Goal: Task Accomplishment & Management: Complete application form

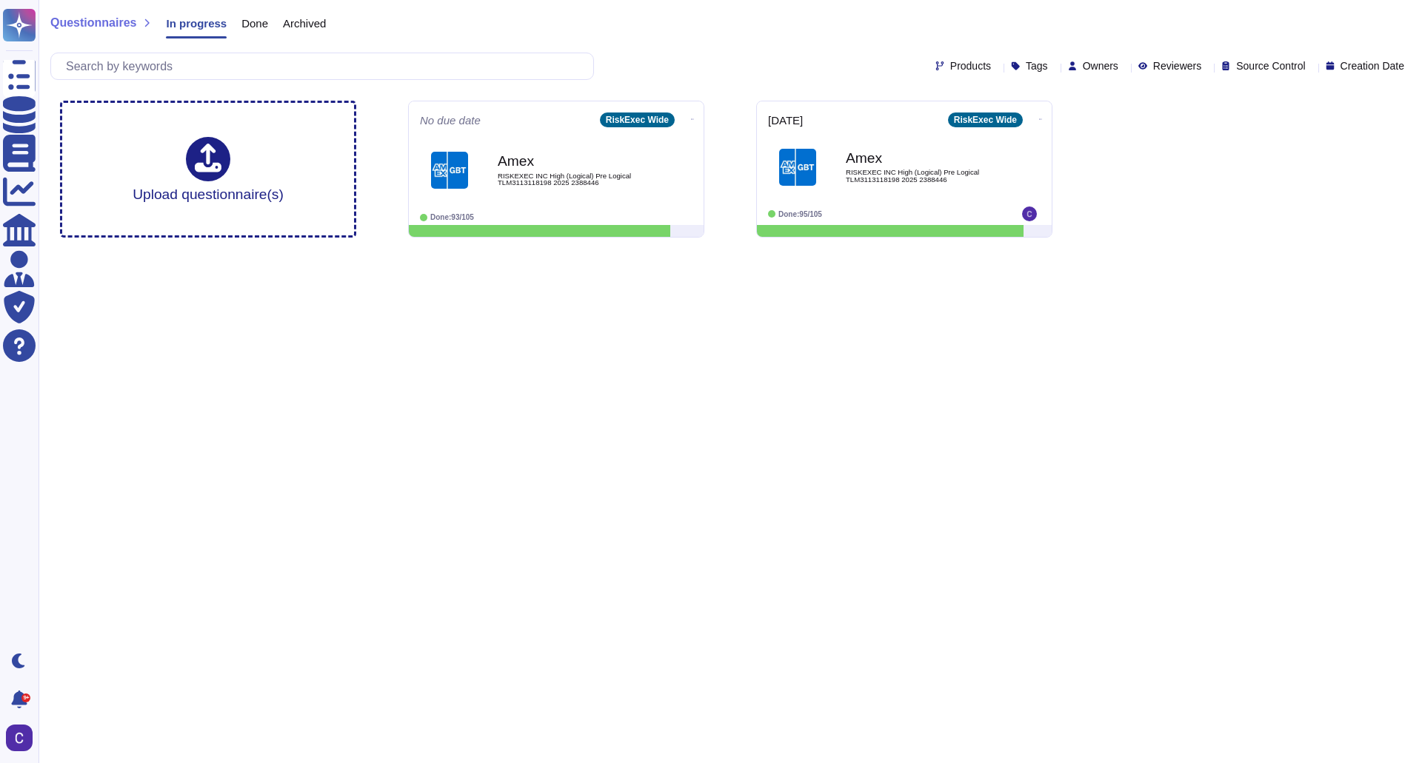
click at [568, 141] on div "Amex RISKEXEC INC High (Logical) Pre Logical TLM3113118198 2025 2388446" at bounding box center [572, 170] width 148 height 59
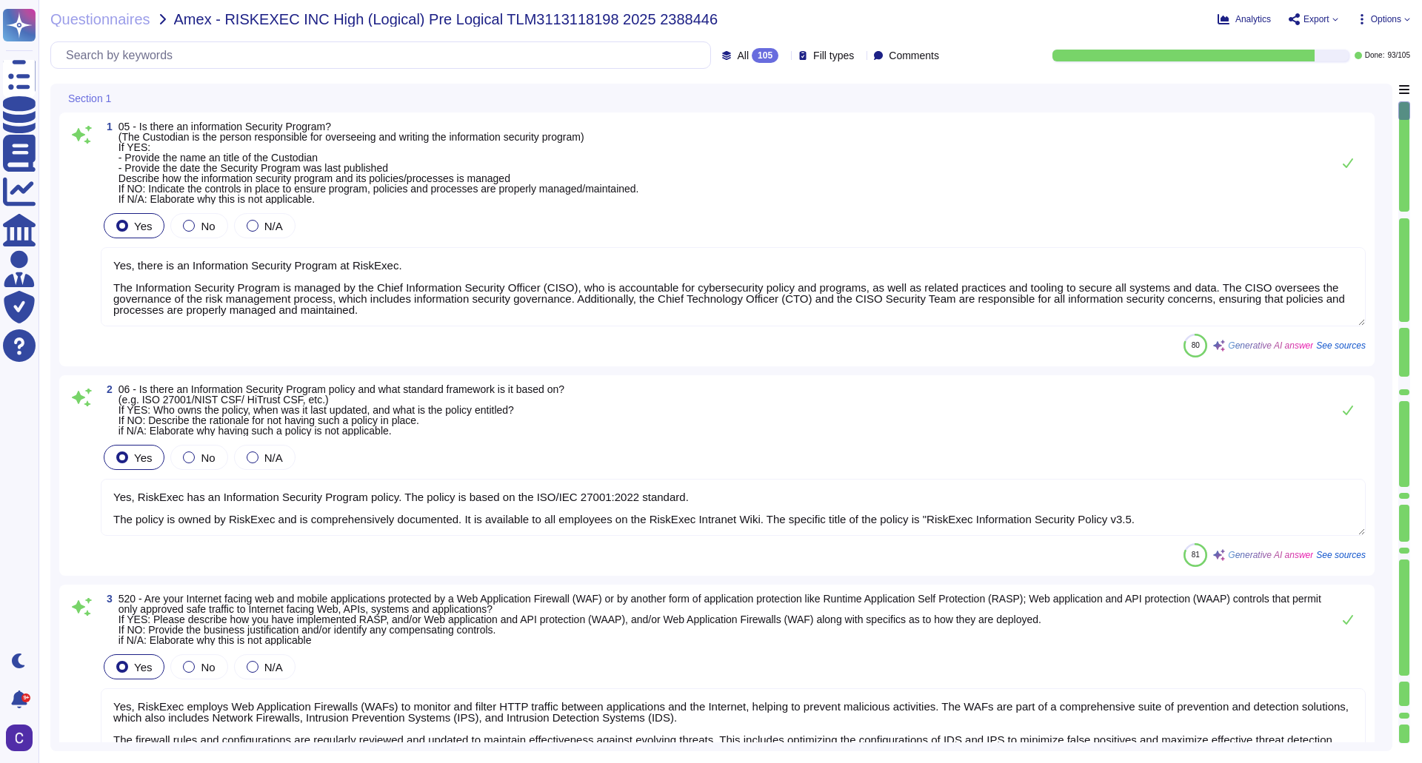
type textarea "Yes, there is an Information Security Program at RiskExec. The Information Secu…"
type textarea "Yes, RiskExec has an Information Security Program policy. The policy is based o…"
type textarea "Yes, RiskExec employs Web Application Firewalls (WAFs) to monitor and filter HT…"
type textarea "Yes, there is a Data Governance and Classification Policy in place at RiskExec.…"
type textarea "Yes, our organization has a documented Incident Response Policy that outlines o…"
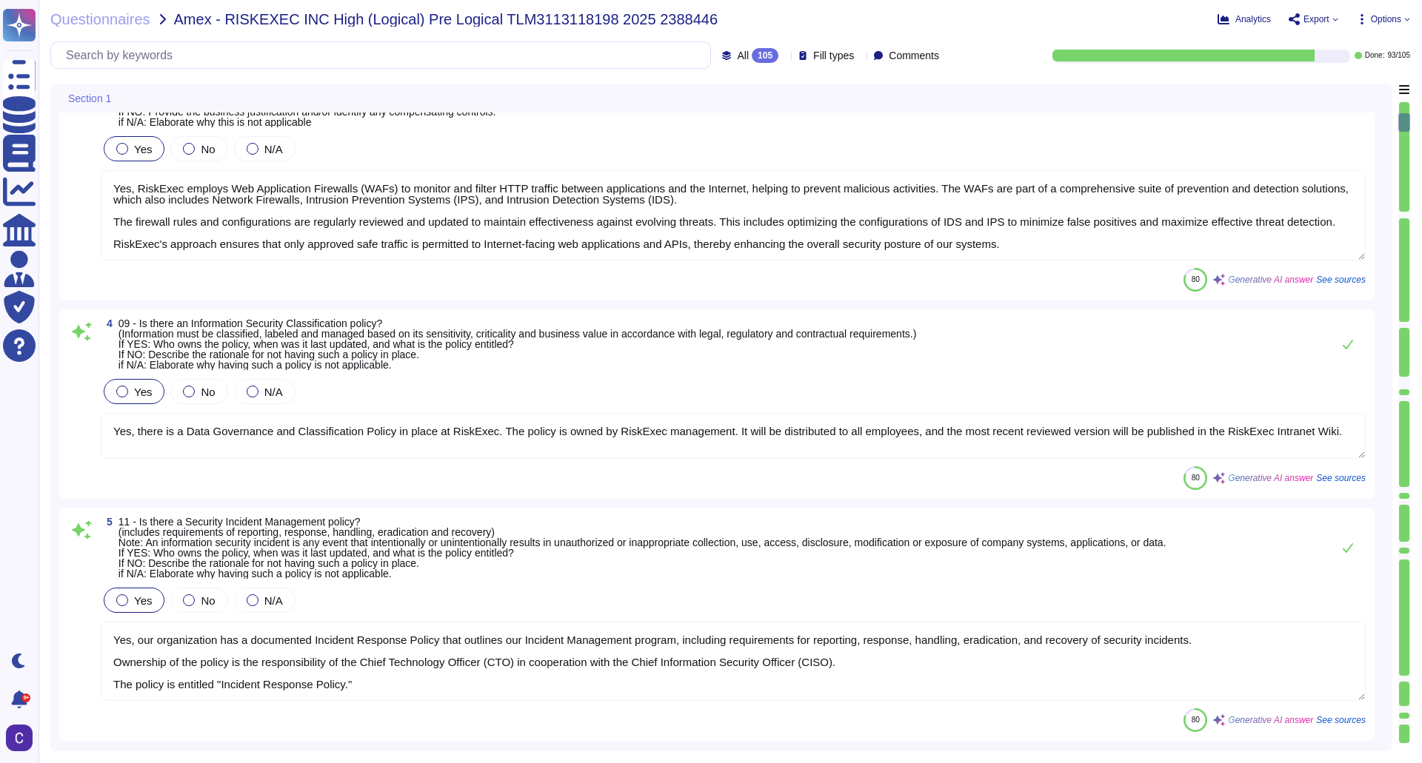
type textarea "Yes, RiskExec has an Access Control Policy. - Policy Owner: The policy is manag…"
type textarea "Yes, there is an Acceptable Use Policy in place. - Ownership: The policy is own…"
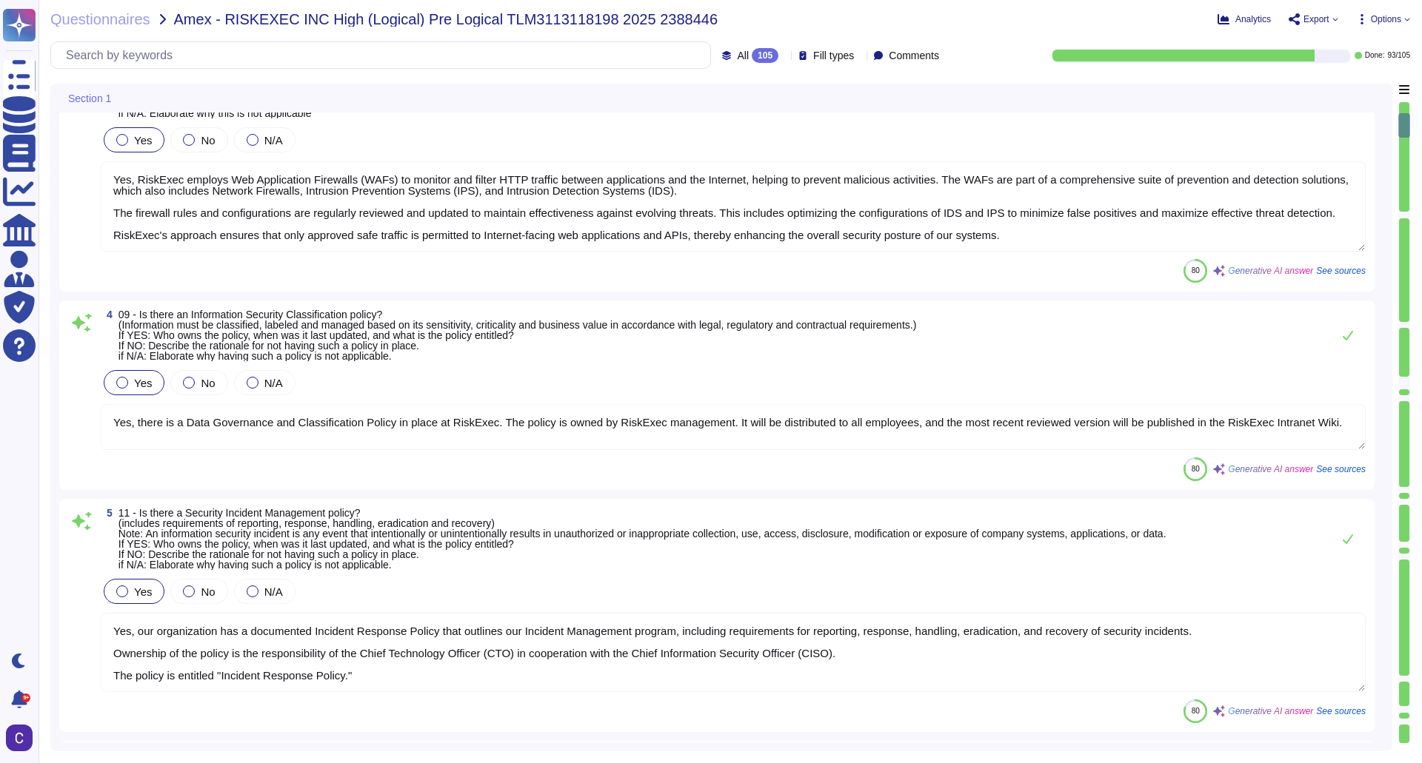
type textarea "Yes, RiskExec has an Encryption Policy. - Ownership: The policy is governed by …"
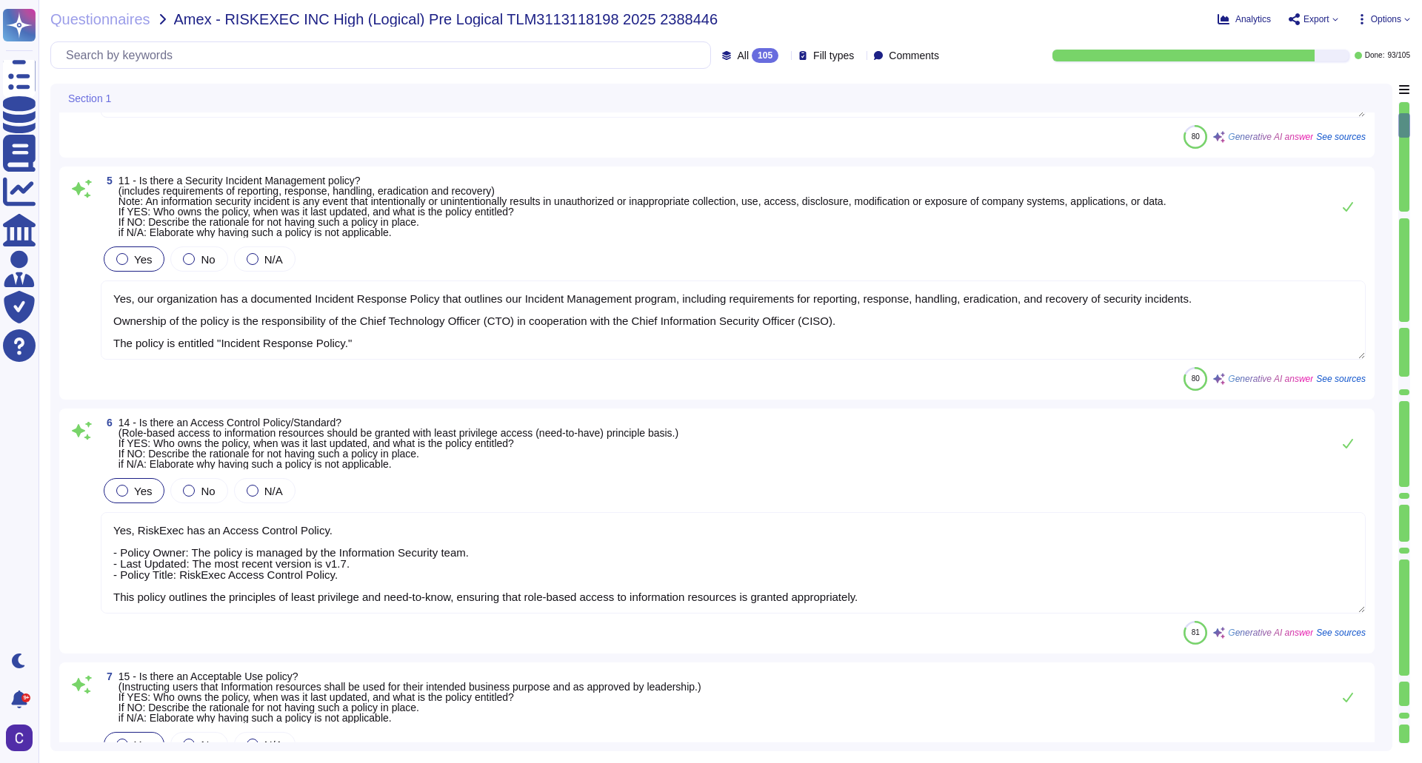
scroll to position [1037, 0]
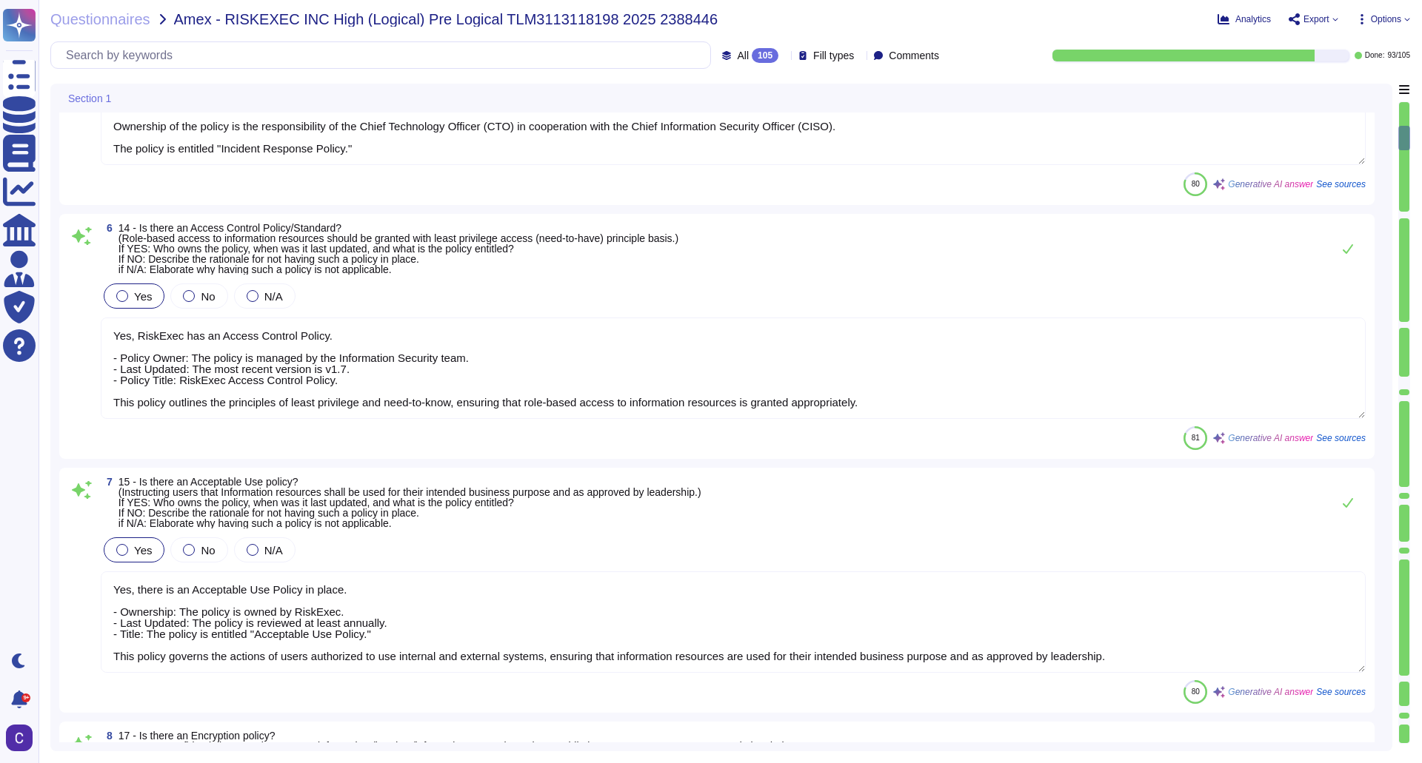
type textarea "Yes, RiskExec maintains a comprehensive set of policies as part of its cybersec…"
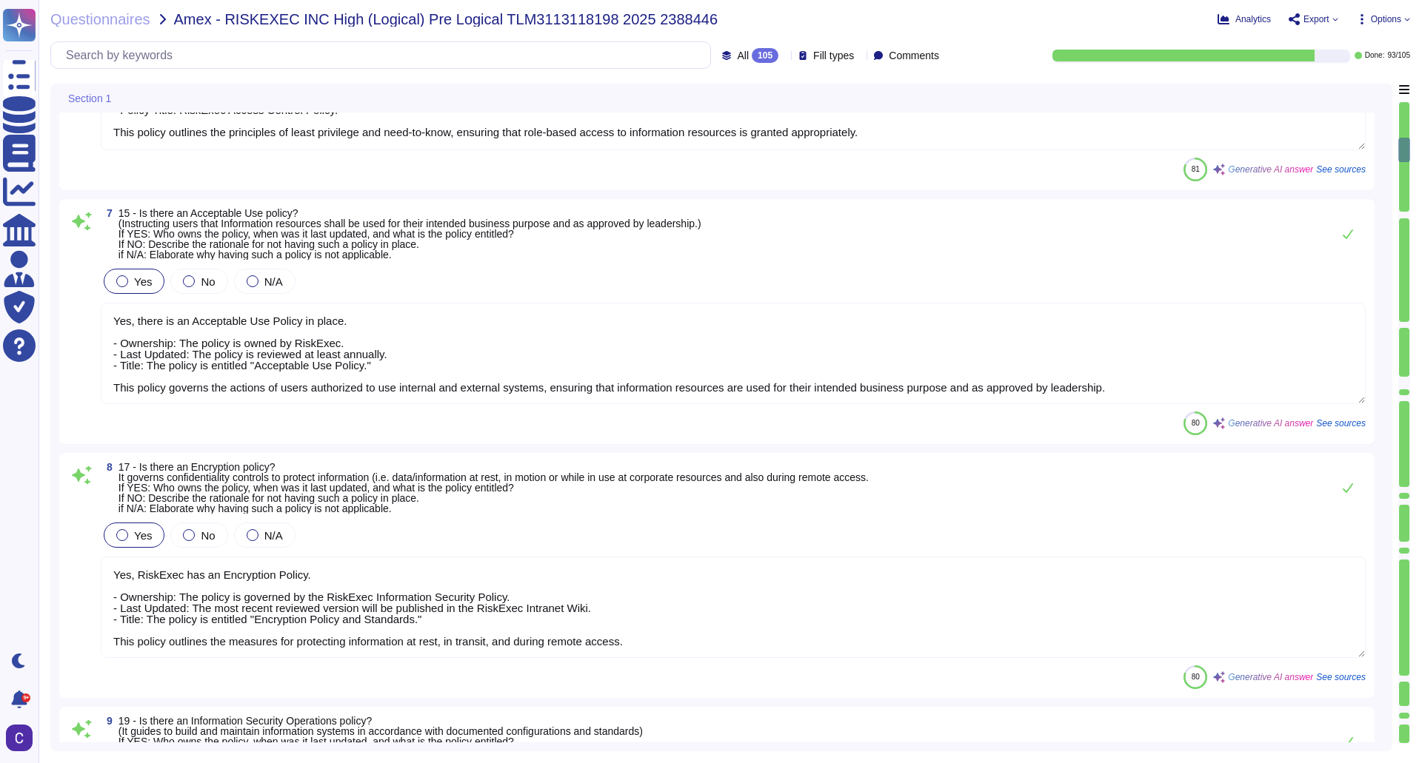
type textarea "Yes, there is a Data Loss Prevention (DLP) process in place, supported by polic…"
type textarea "Yes, our organization has a comprehensive Threat Intelligence process. The poli…"
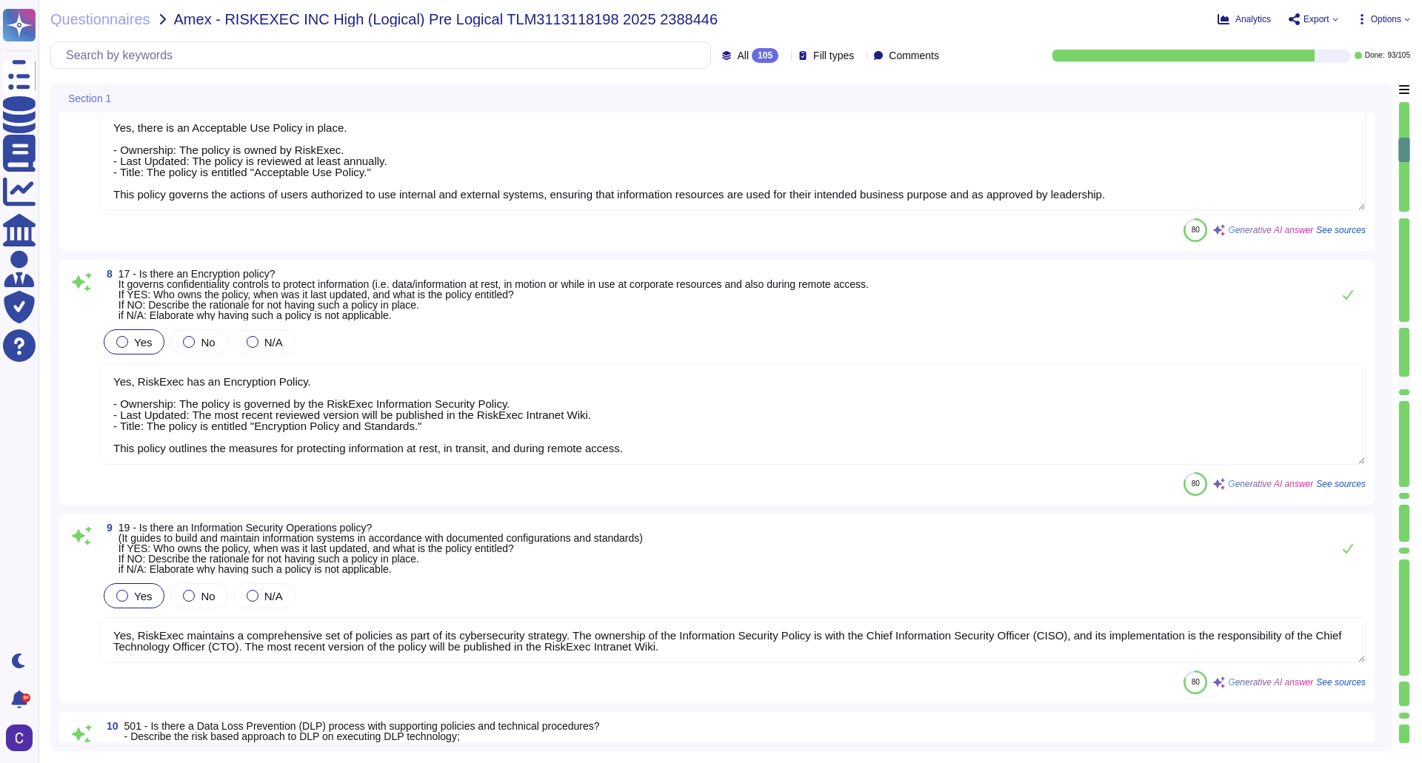
click at [1405, 214] on div at bounding box center [1404, 215] width 10 height 6
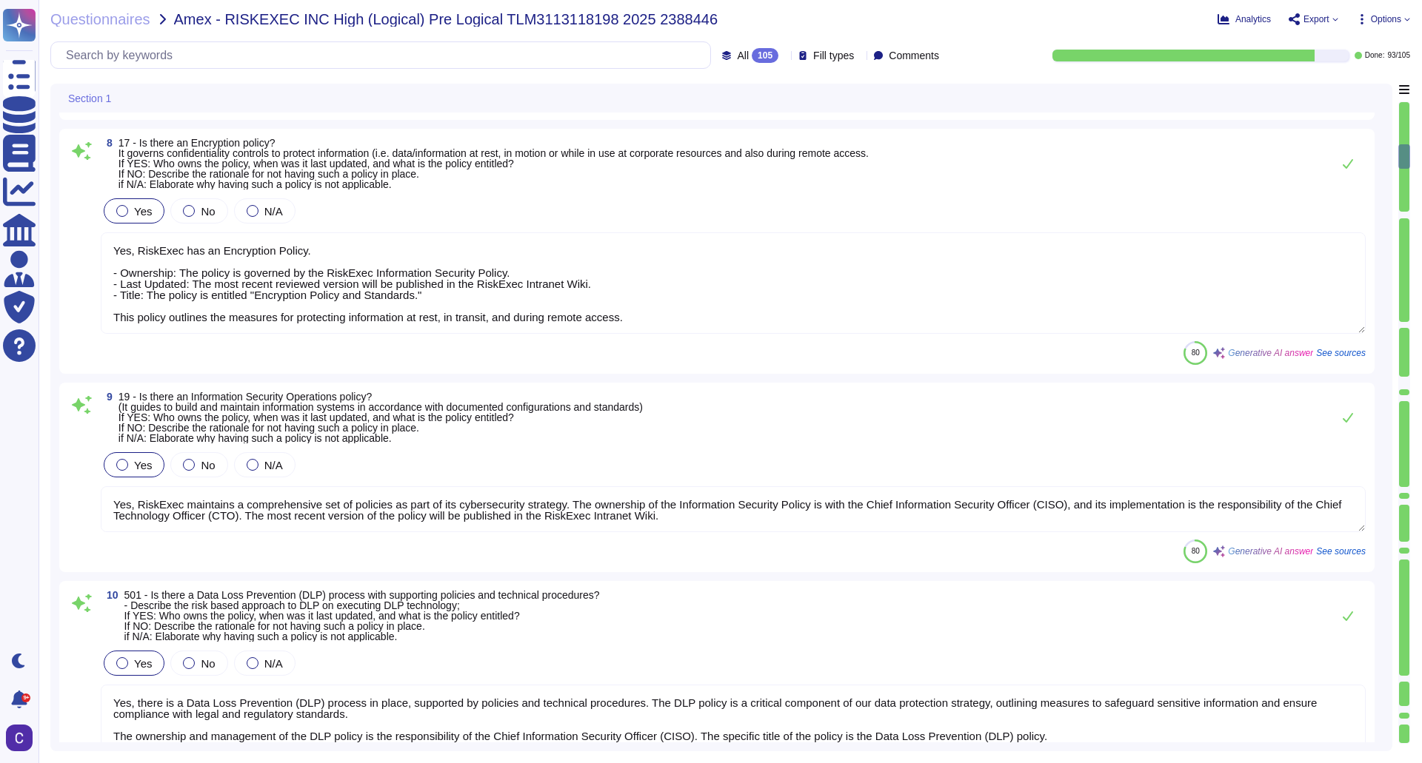
type textarea "Yes, RiskExec has established a comprehensive security awareness training progr…"
type textarea "Yes, policies, standards, and procedures are reviewed and approved by leadershi…"
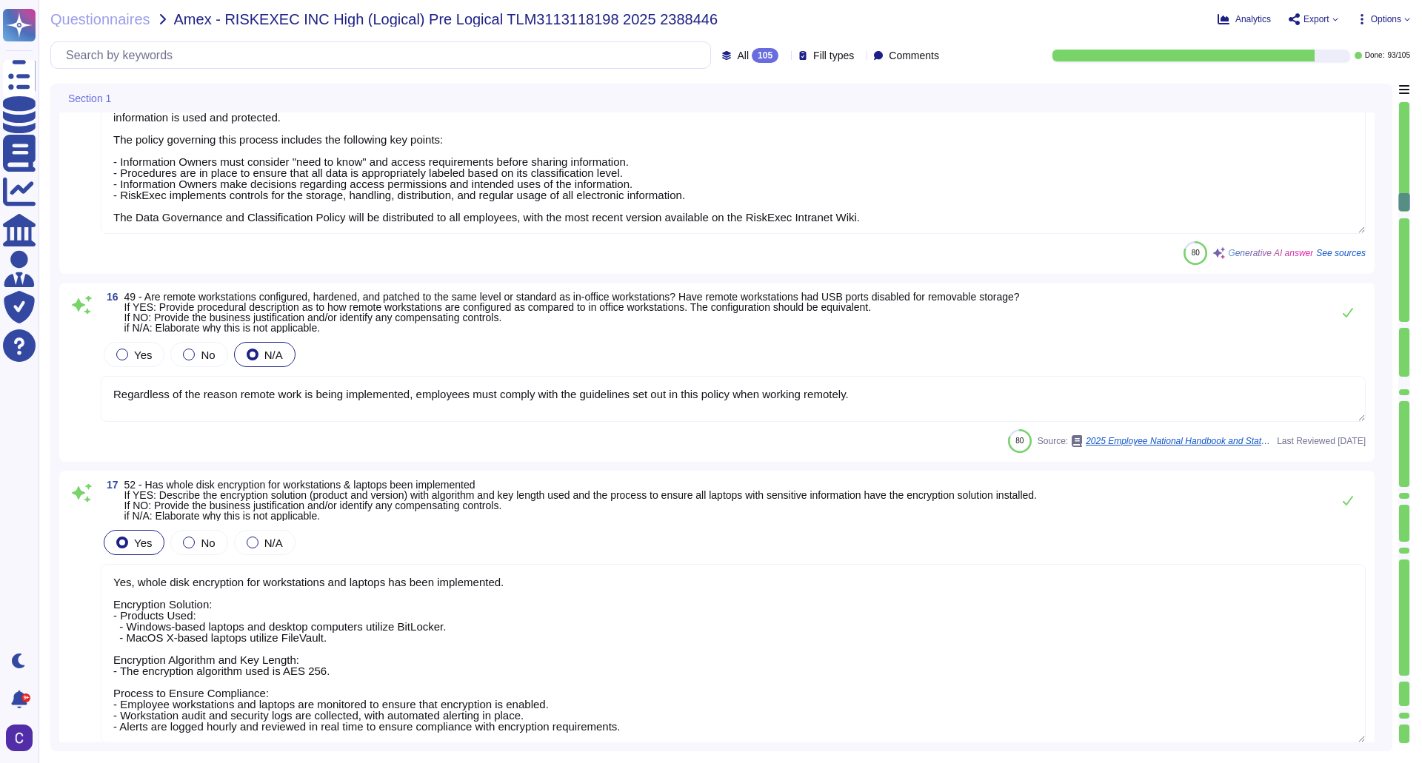
type textarea "Yes, designated Information Owners have been identified for all electronic info…"
type textarea "Regardless of the reason remote work is being implemented, employees must compl…"
type textarea "Yes, whole disk encryption for workstations and laptops has been implemented. E…"
type textarea "Yes, a documented process is in place to ensure sensitive information is identi…"
type textarea "Yes, controls are in place to securely dispose of data, both for media and digi…"
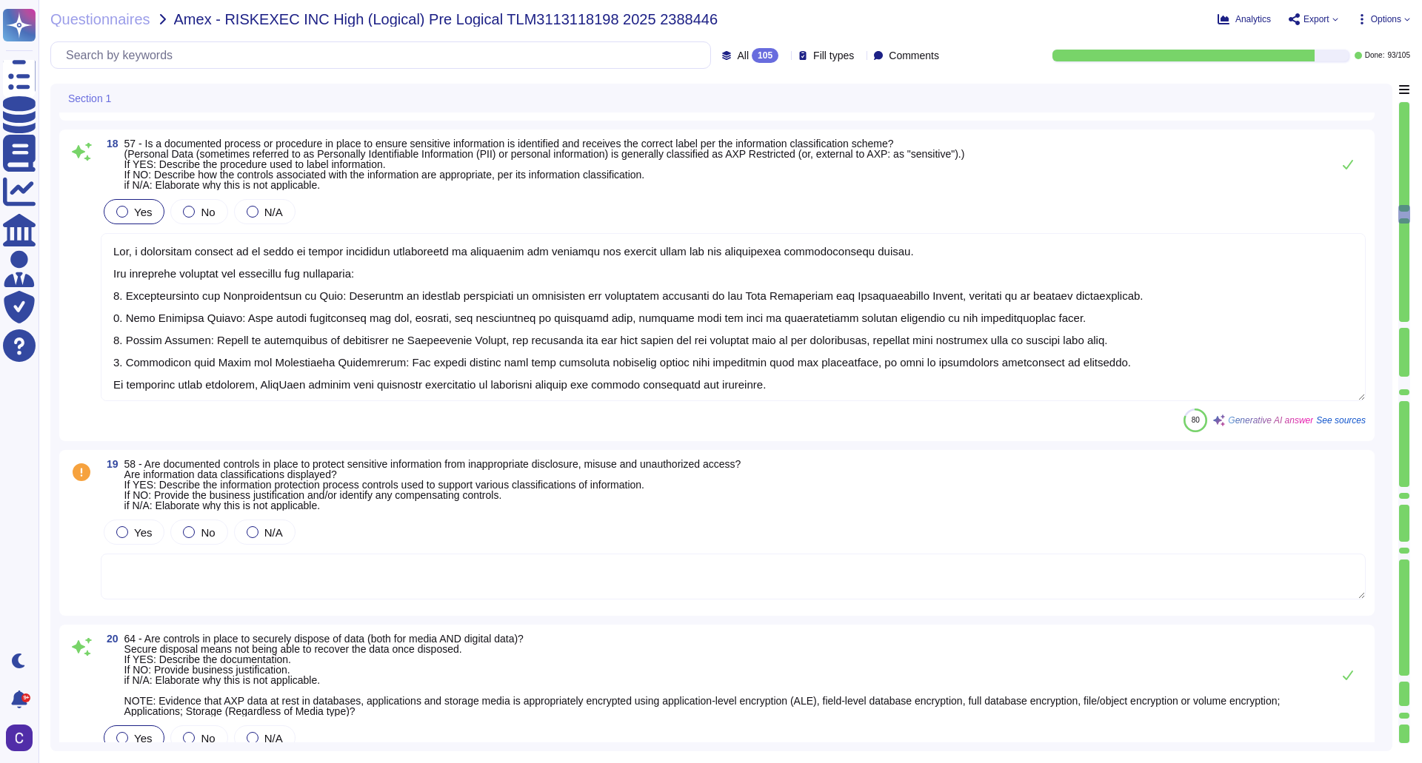
type textarea "Yes, sensitive information is appropriately protected according to its classifi…"
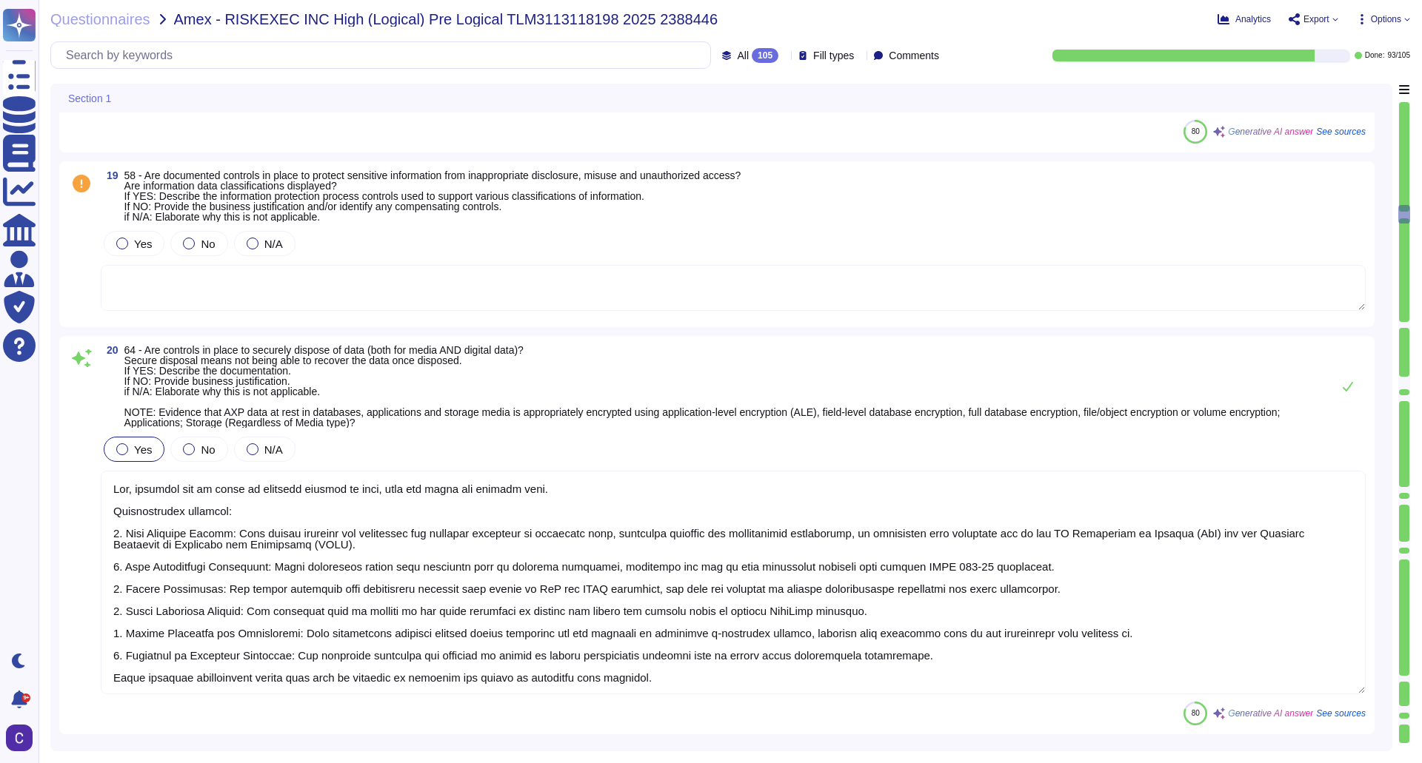
scroll to position [4308, 0]
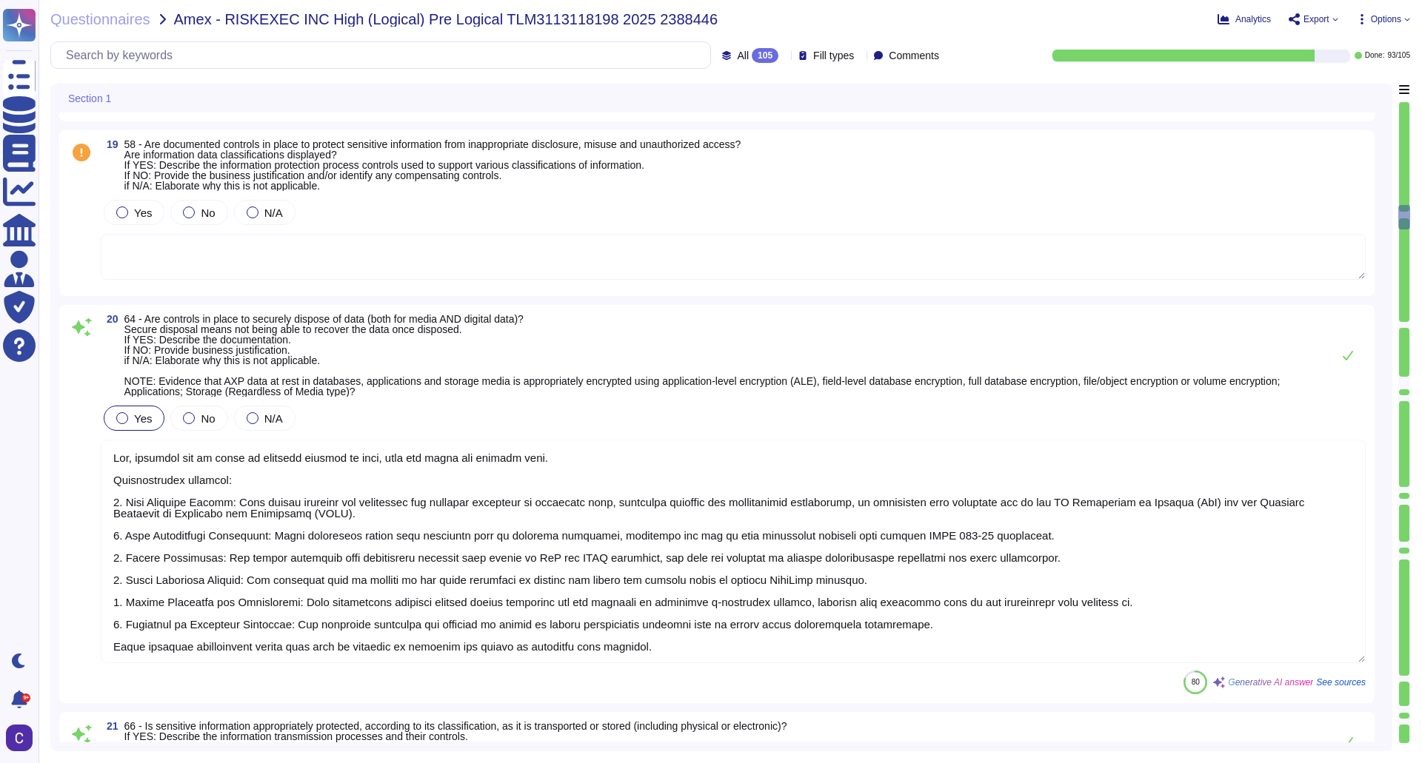
type textarea "Yes, controls are in place to ensure that systems and processes prohibit the un…"
click at [212, 261] on textarea at bounding box center [733, 257] width 1265 height 46
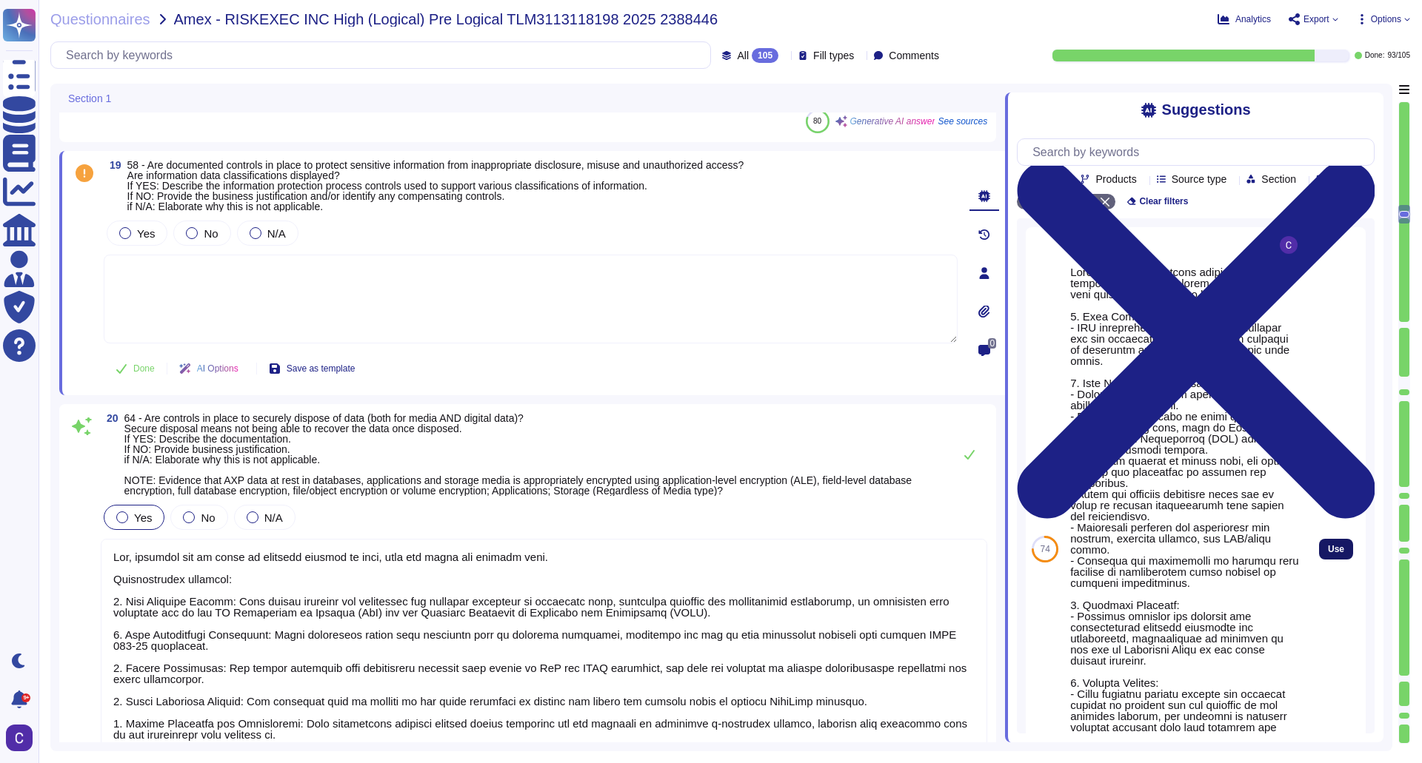
click at [1319, 560] on button "Use" at bounding box center [1336, 549] width 34 height 21
type textarea "RiskExec has implemented several controls and policies to protect against data …"
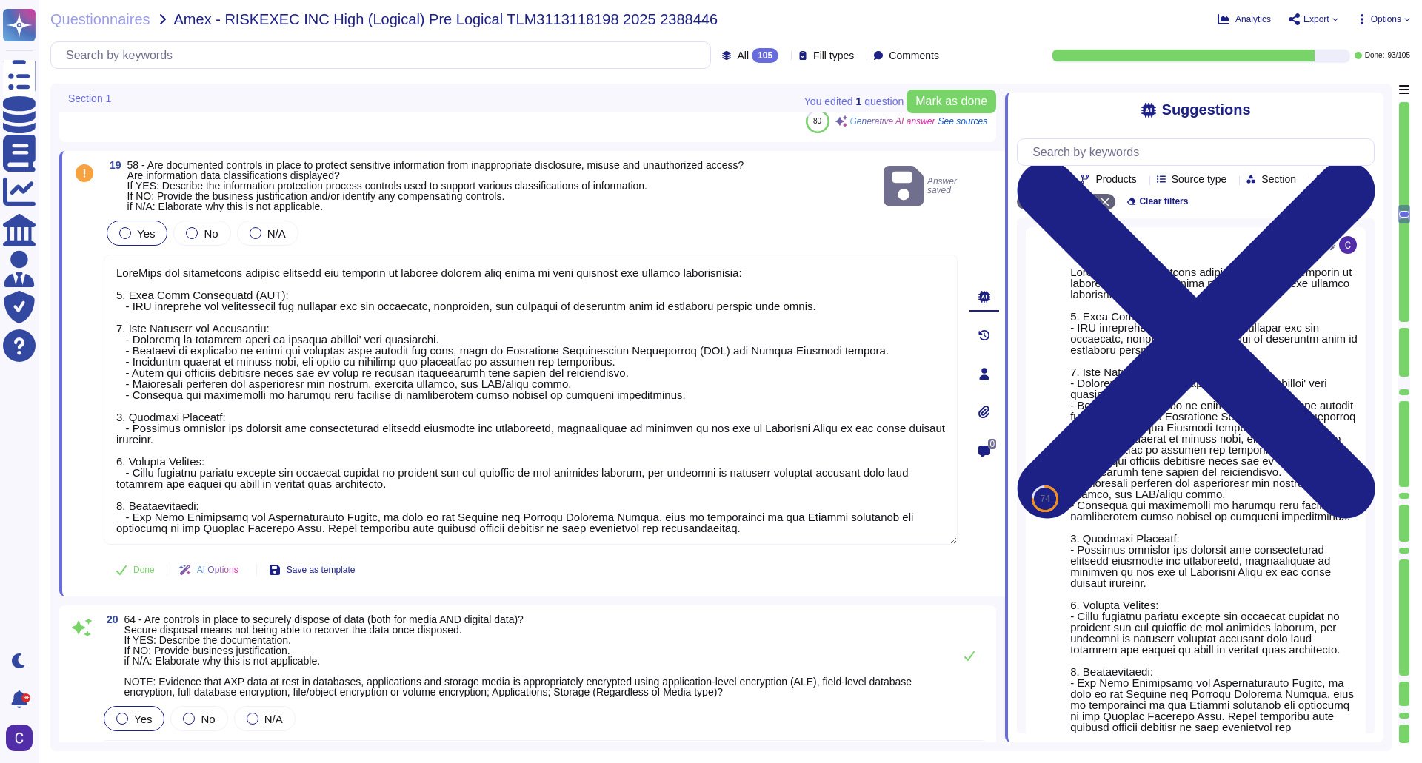
click at [123, 233] on div at bounding box center [125, 233] width 12 height 12
click at [121, 572] on icon at bounding box center [121, 571] width 10 height 10
click at [1402, 323] on div at bounding box center [1404, 325] width 10 height 6
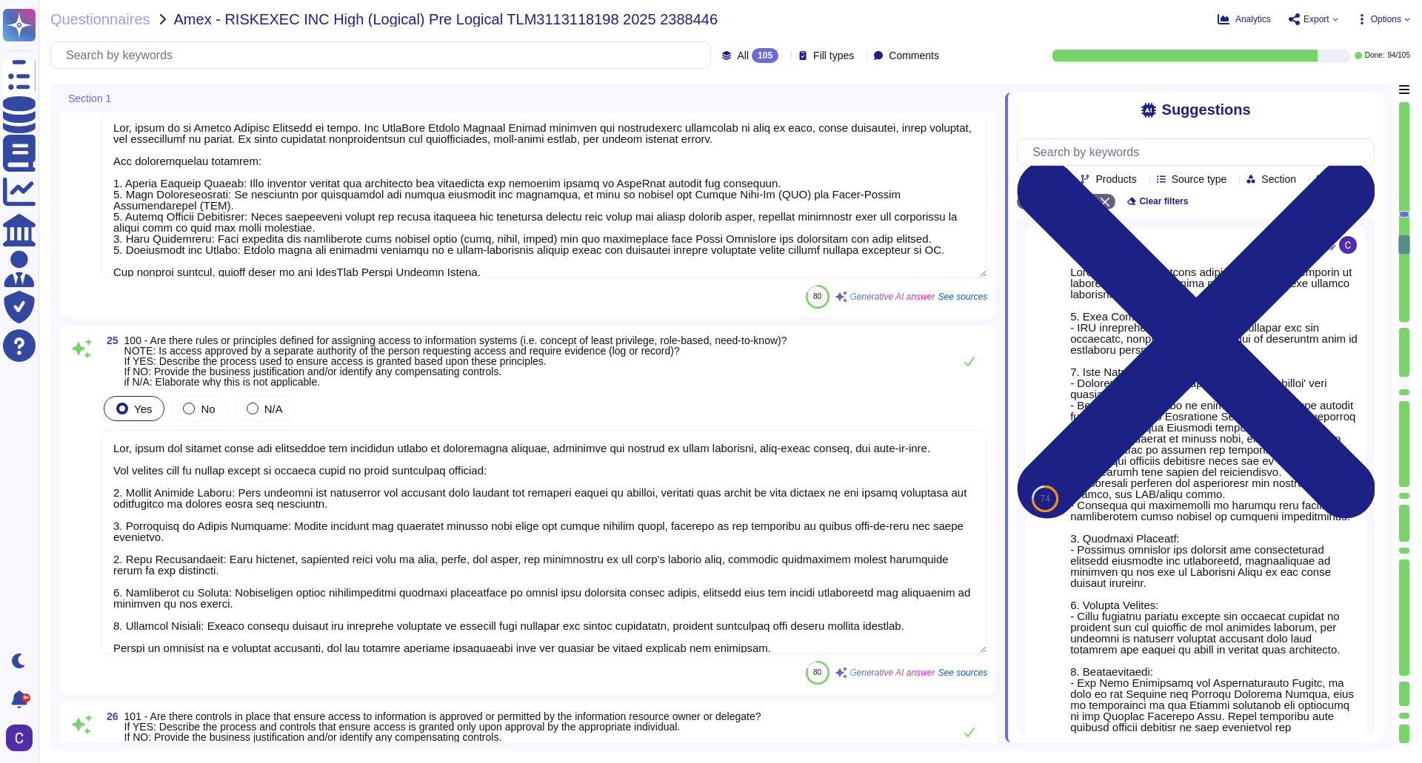
type textarea "Yes, there is an Access Control Standard in place. The RiskExec Access Control …"
type textarea "Yes, there are defined rules and principles for assigning access to information…"
type textarea "Yes, there are controls in place that ensure access to information is approved …"
type textarea "Yes, access is reviewed periodically for accuracy and appropriateness based on …"
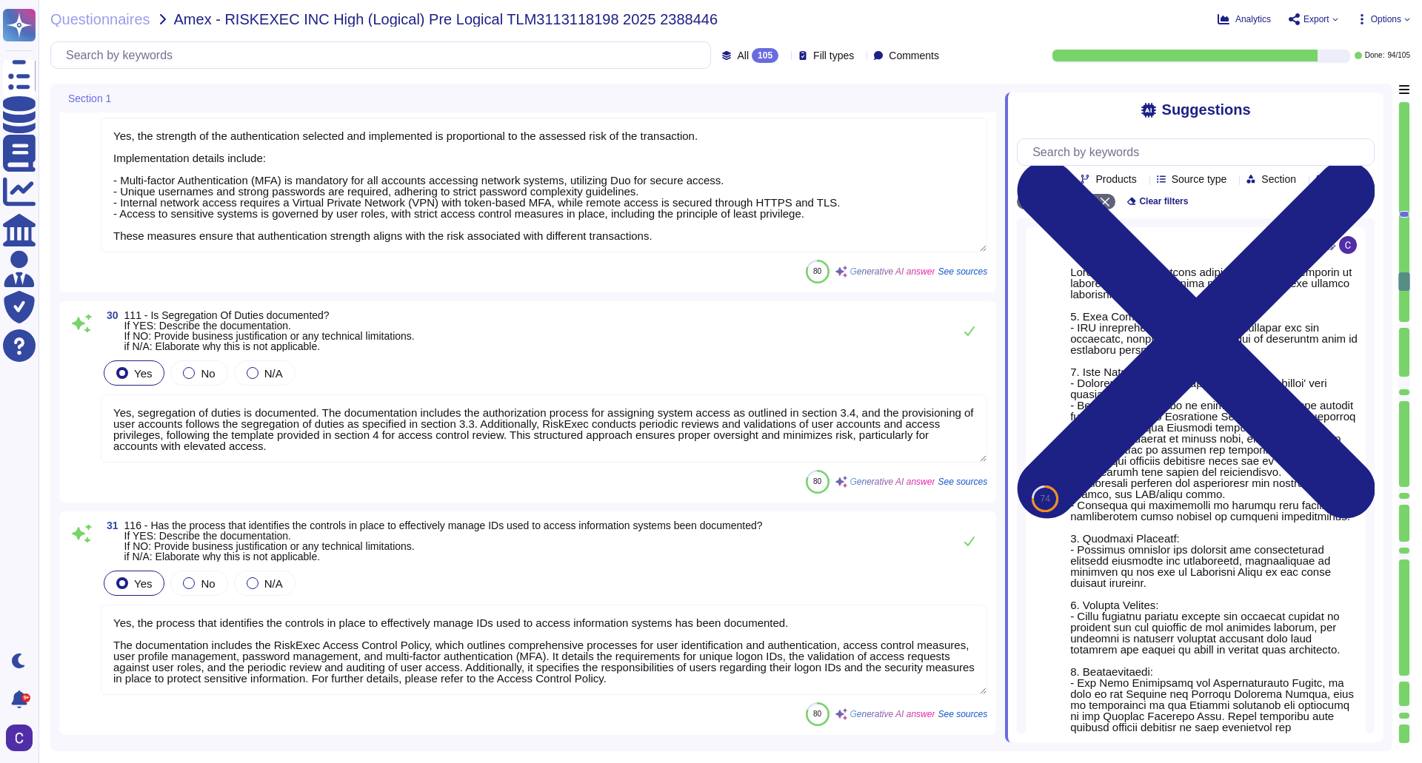
type textarea "Yes, user access controls for privileged accounts are reviewed periodically for…"
type textarea "Yes, the strength of the authentication selected and implemented is proportiona…"
type textarea "Yes, segregation of duties is documented. The documentation includes the author…"
type textarea "Yes, the process that identifies the controls in place to effectively manage ID…"
type textarea "Each user ID is associated with a single accountable individual, ensuring that …"
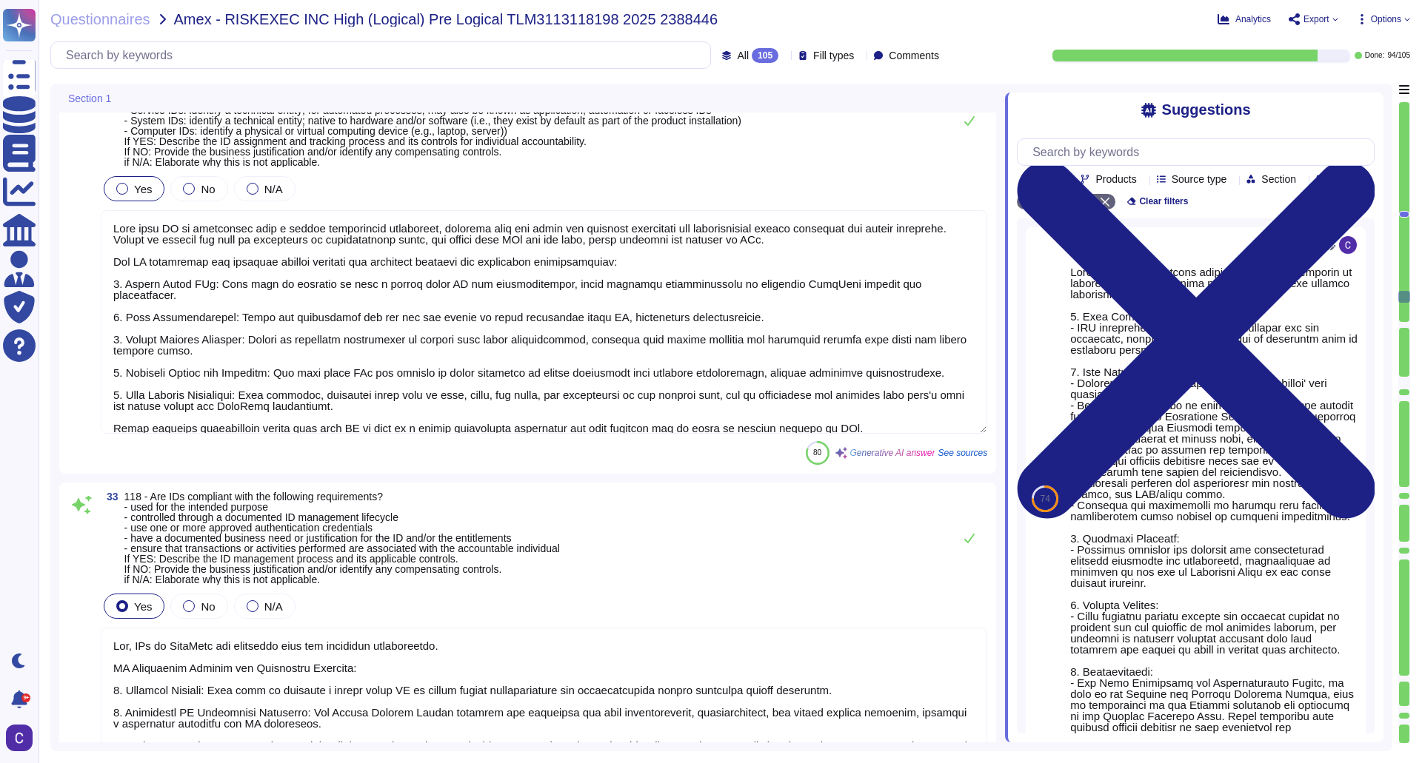
type textarea "Yes, IDs at RiskExec are compliant with the specified requirements. ID Manageme…"
type textarea "Yes, User IDs at RiskExec are compliant with the specified requirements. ID Man…"
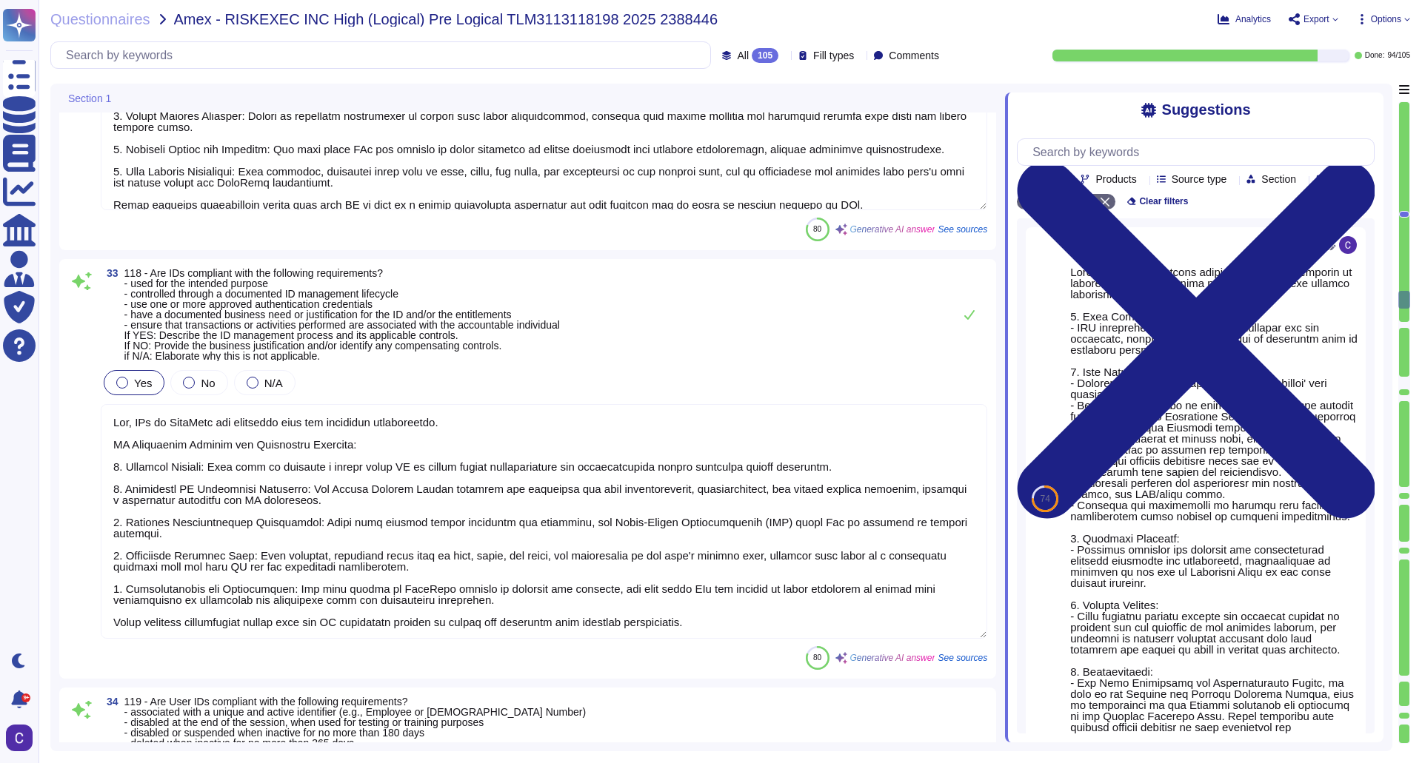
type textarea "Yes, access is reviewed periodically for accuracy and appropriateness based on …"
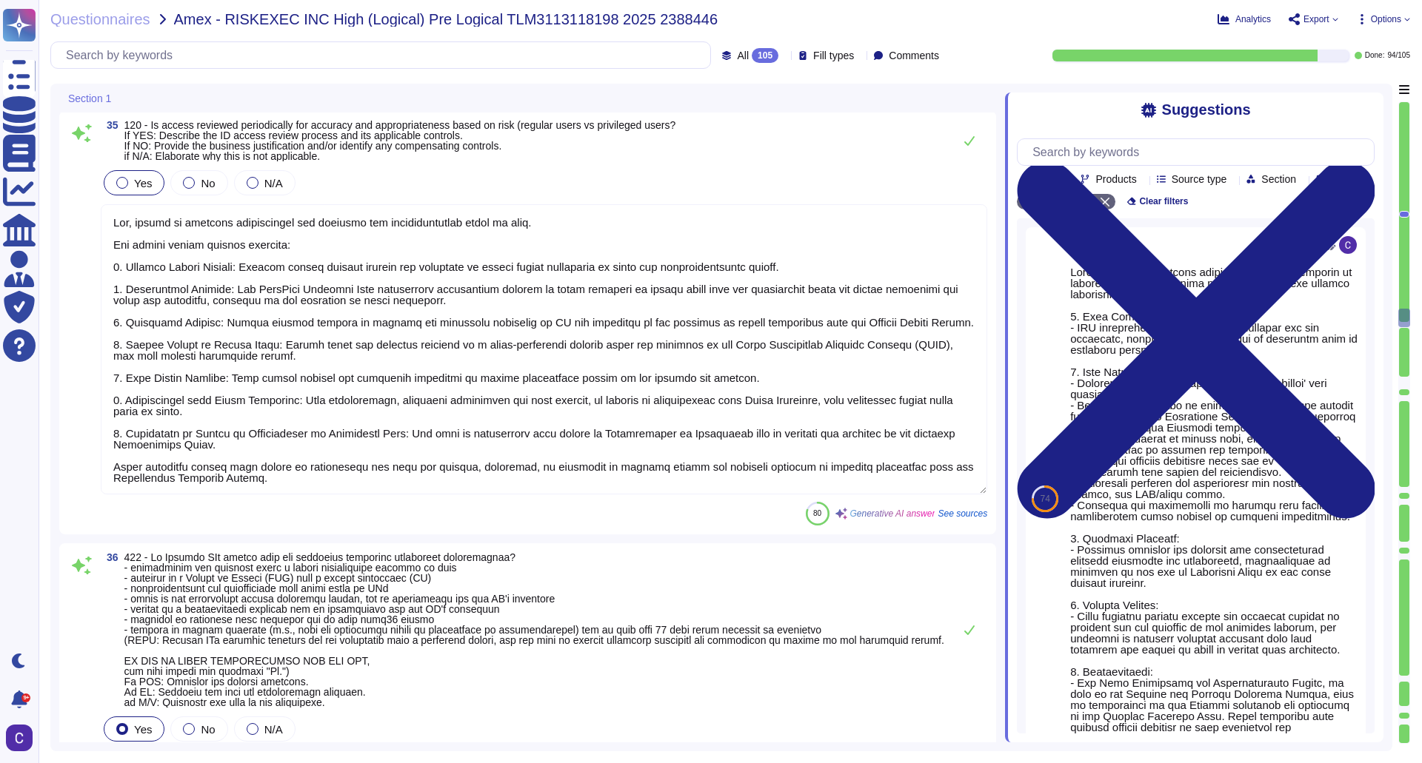
type textarea "Yes, Service IDs comply with the lifecycle management requirements. - Service I…"
type textarea "Yes, Computer IDs are compliant with the requirements. Process Controls: 1. Pro…"
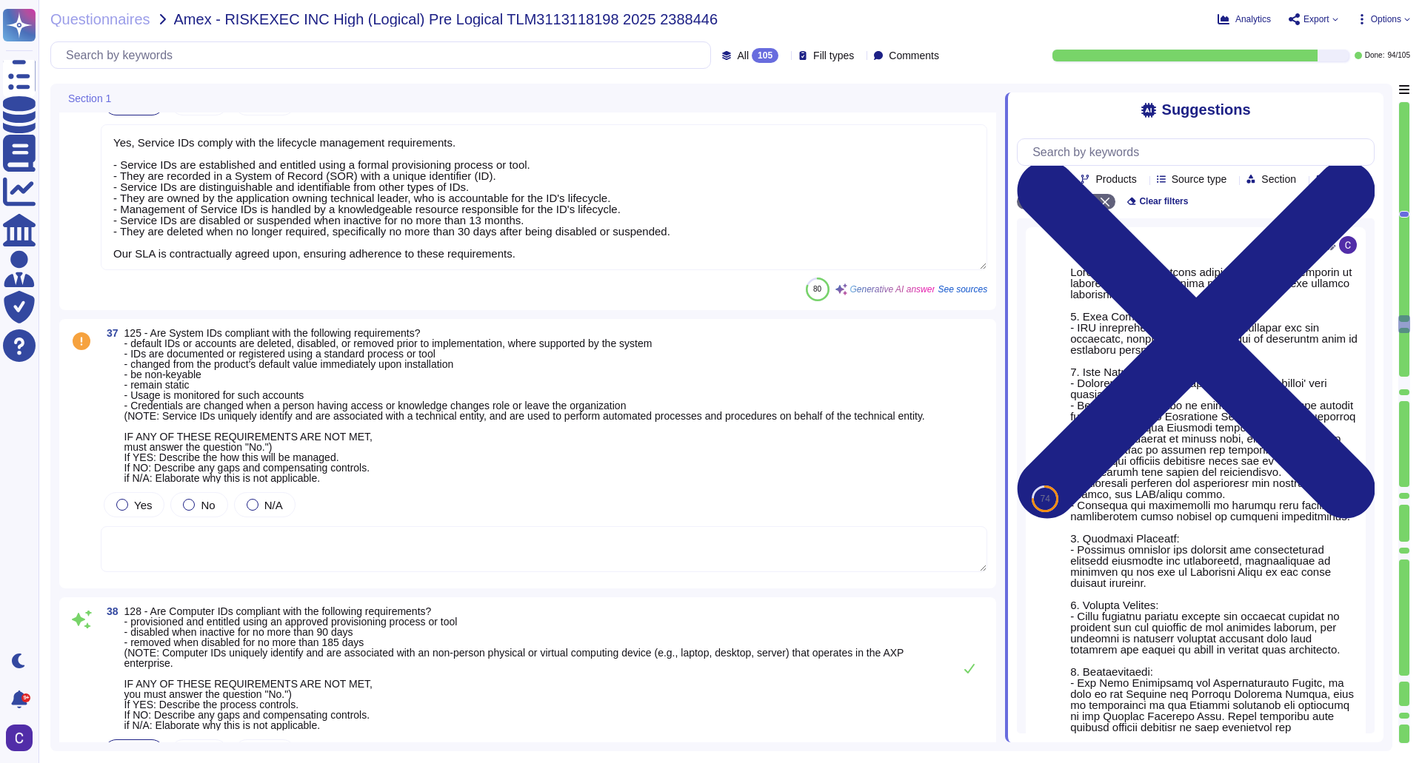
type textarea "Yes, controls are in place to effectively manage passwords for employee-facing …"
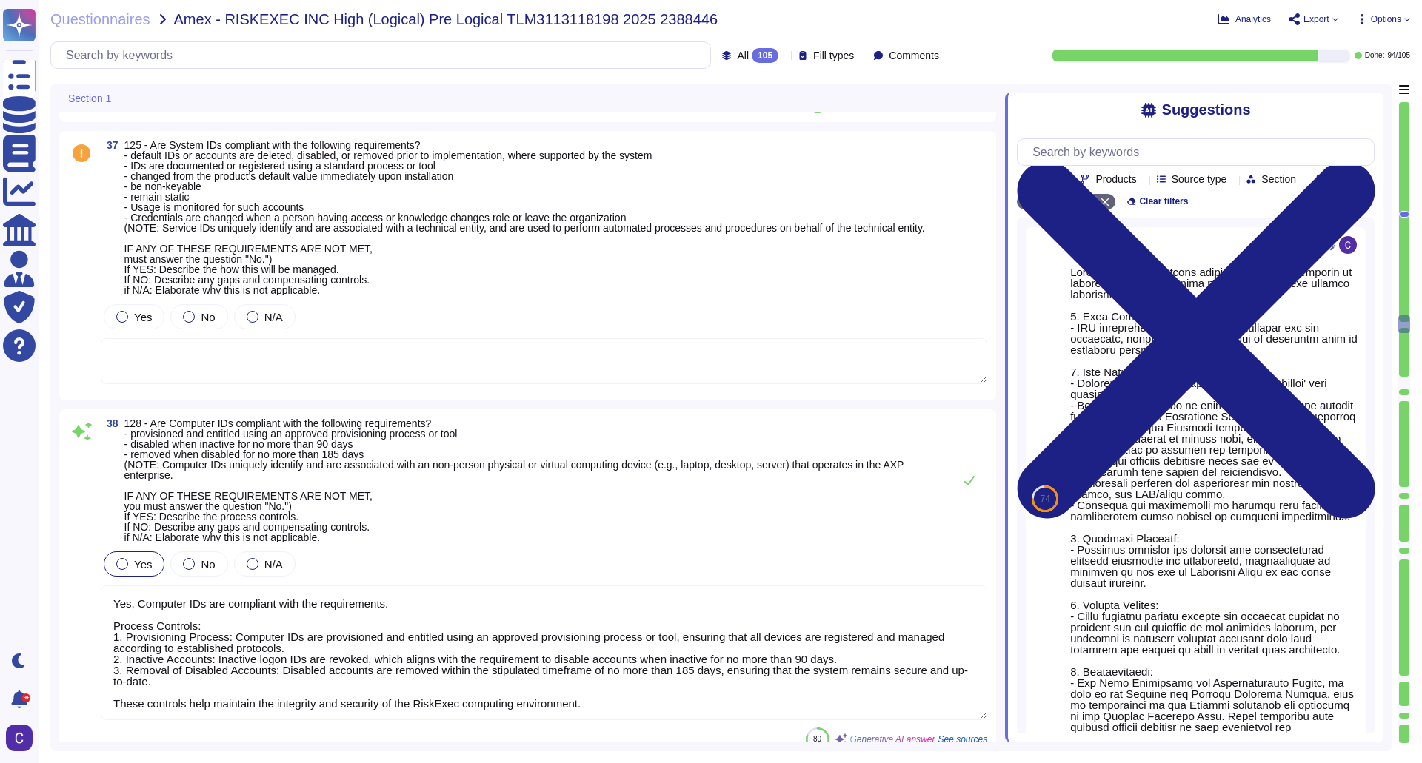
scroll to position [10938, 0]
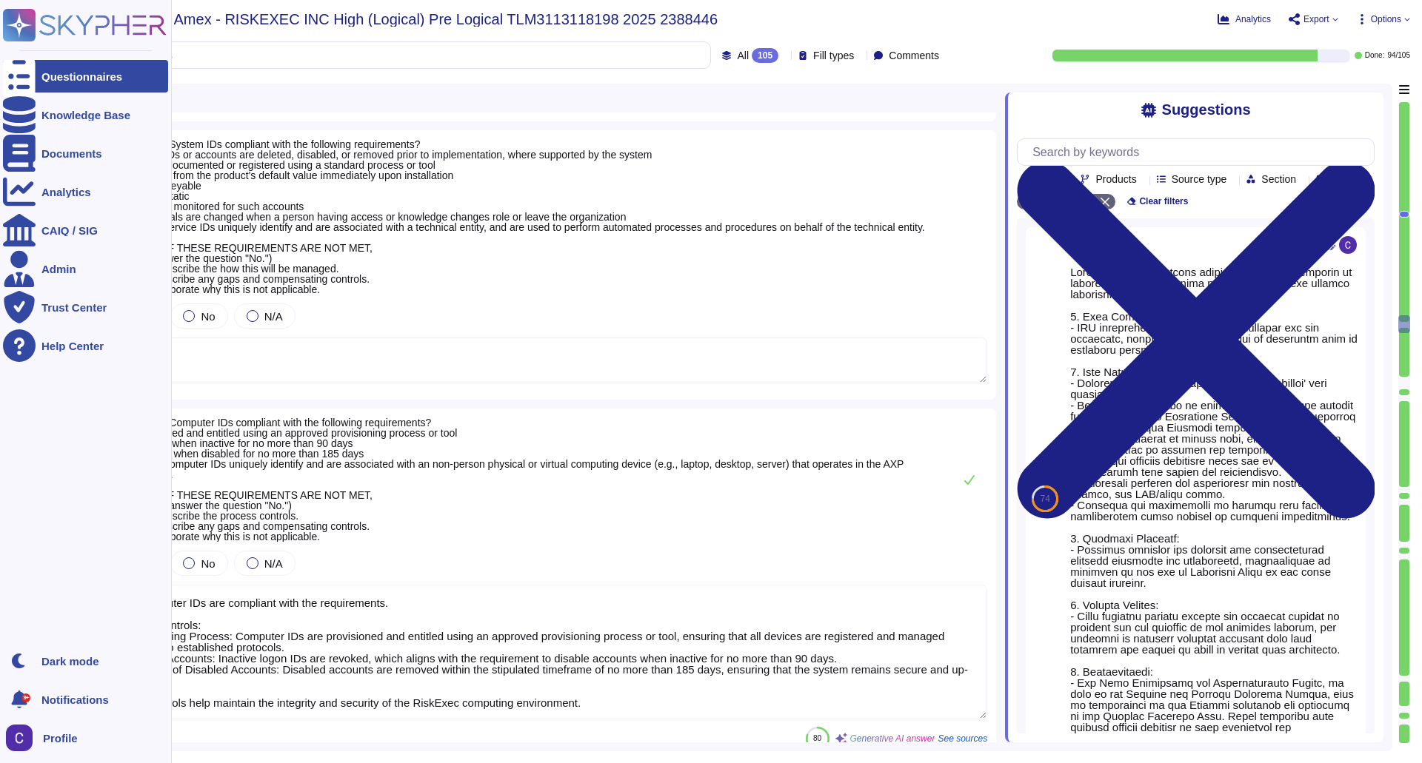
click at [30, 76] on div at bounding box center [19, 76] width 33 height 33
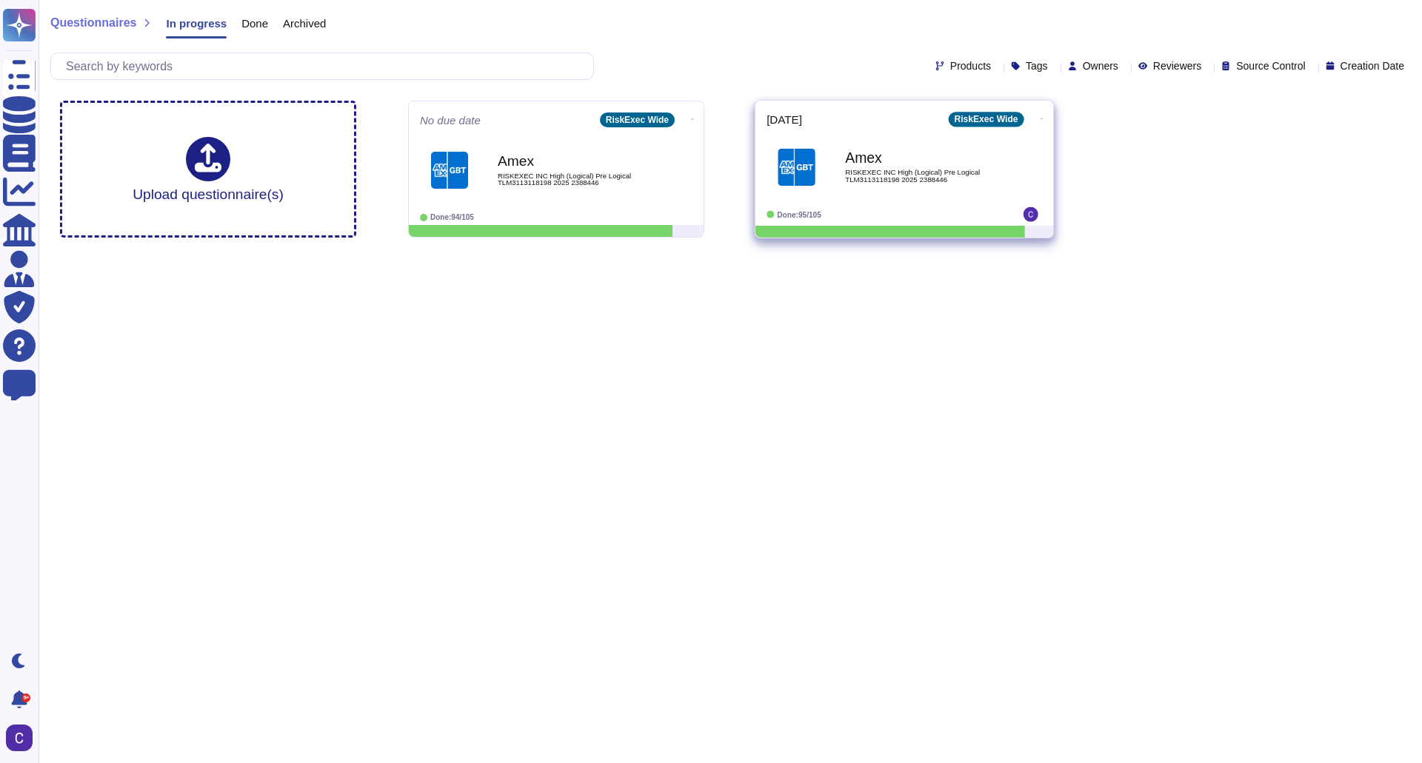
click at [861, 173] on span "RISKEXEC INC High (Logical) Pre Logical TLM3113118198 2025 2388446" at bounding box center [920, 176] width 150 height 14
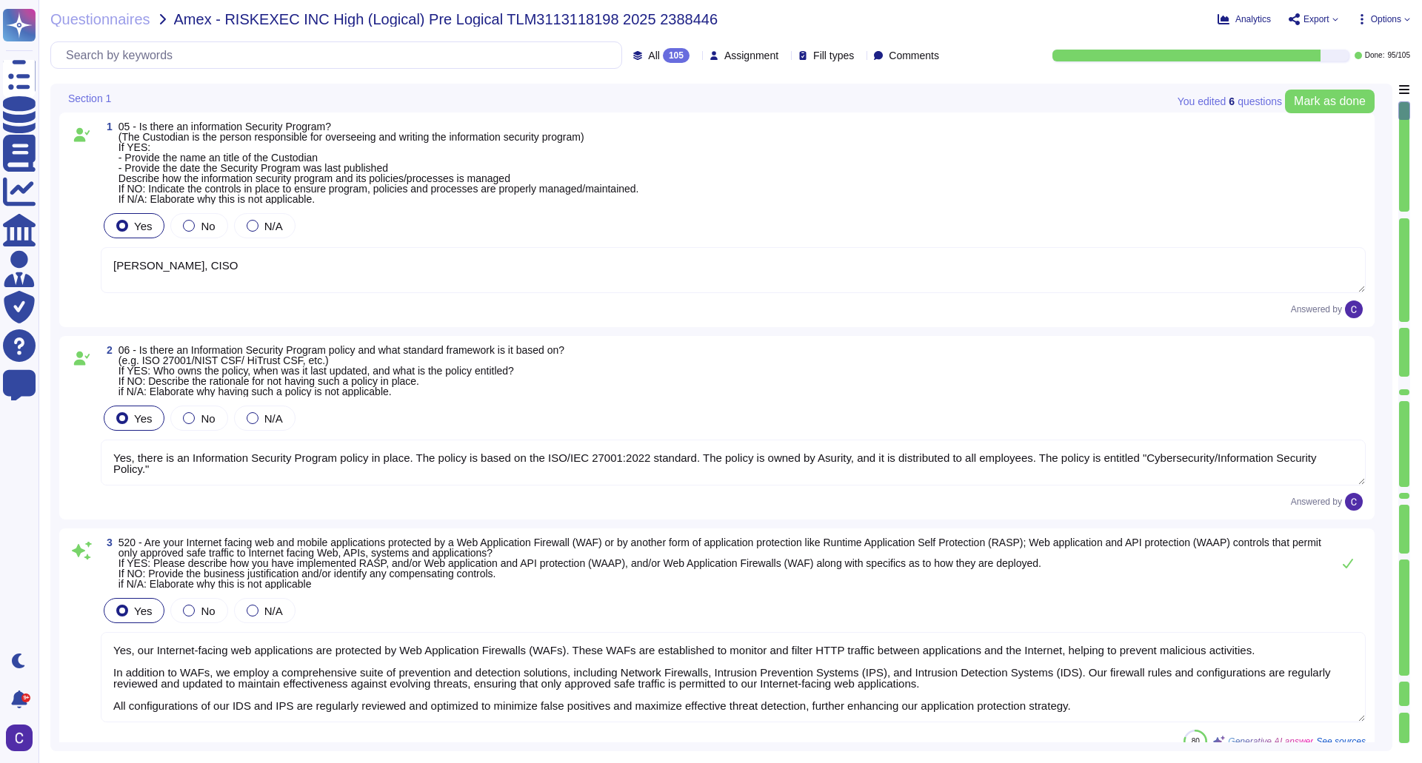
type textarea "[PERSON_NAME], CISO"
type textarea "Yes, there is an Information Security Program policy in place. The policy is ba…"
type textarea "Yes, our Internet-facing web applications are protected by Web Application Fire…"
type textarea "Yes, there is a Data Governance and Classification Policy in place at RiskExec.…"
type textarea "Yes, our organization has a Security Incident Management policy, which is outli…"
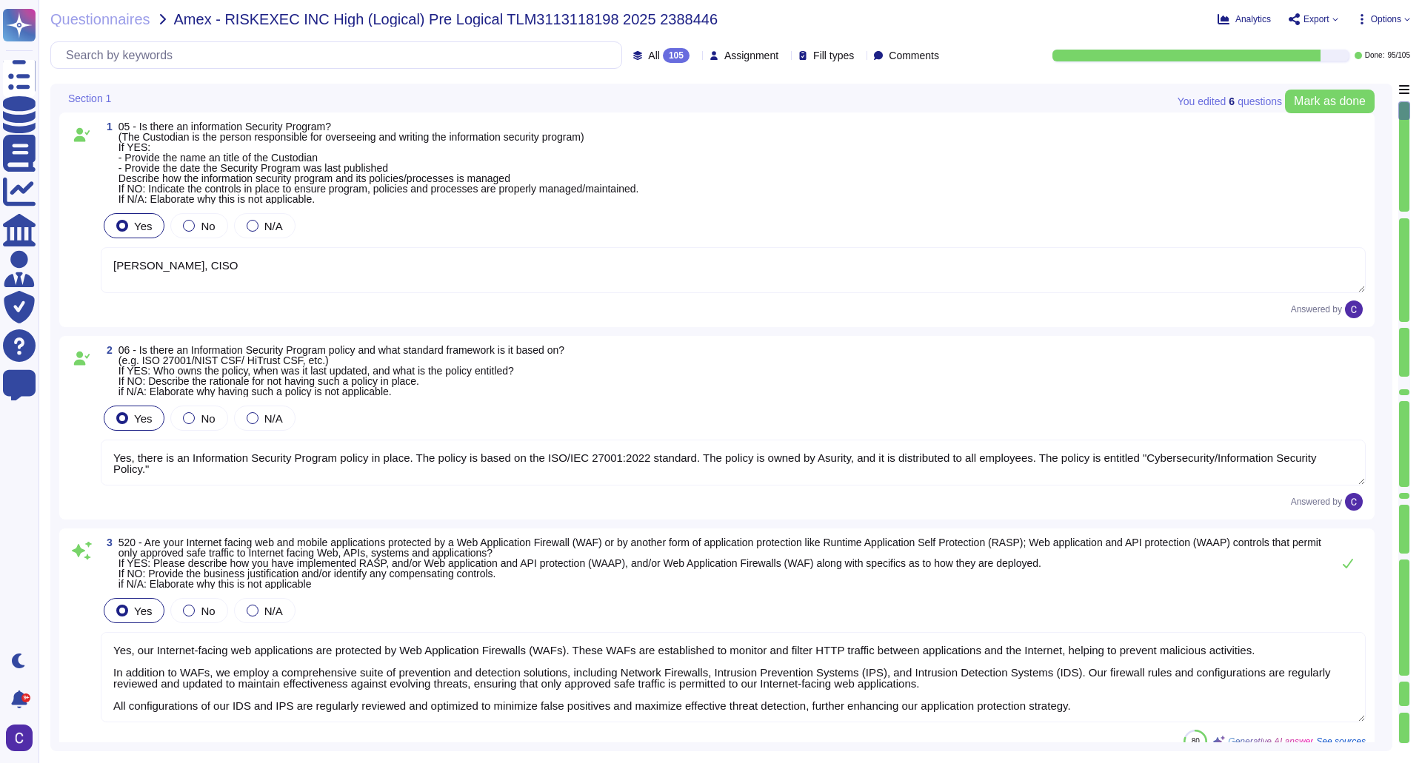
click at [1404, 213] on div at bounding box center [1404, 422] width 12 height 643
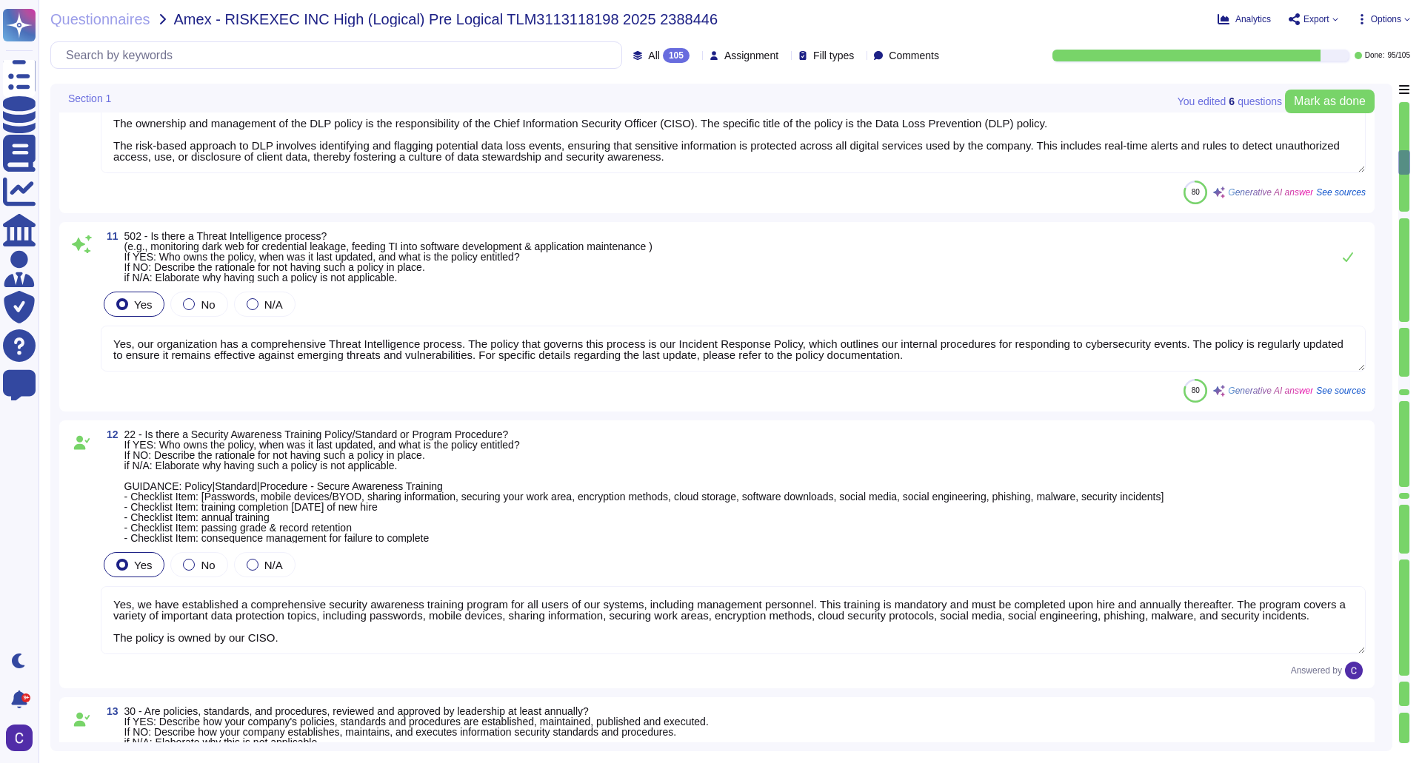
type textarea "Yes, we have a Data Loss Prevention (DLP) process in place, supported by variou…"
type textarea "Yes, our organization has a comprehensive Threat Intelligence process. The poli…"
type textarea "Yes, we have established a comprehensive security awareness training program fo…"
type textarea "Yes, policies, standards, and procedures are reviewed and approved by leadershi…"
type textarea "Yes, there is an information security risk assessment process that incorporates…"
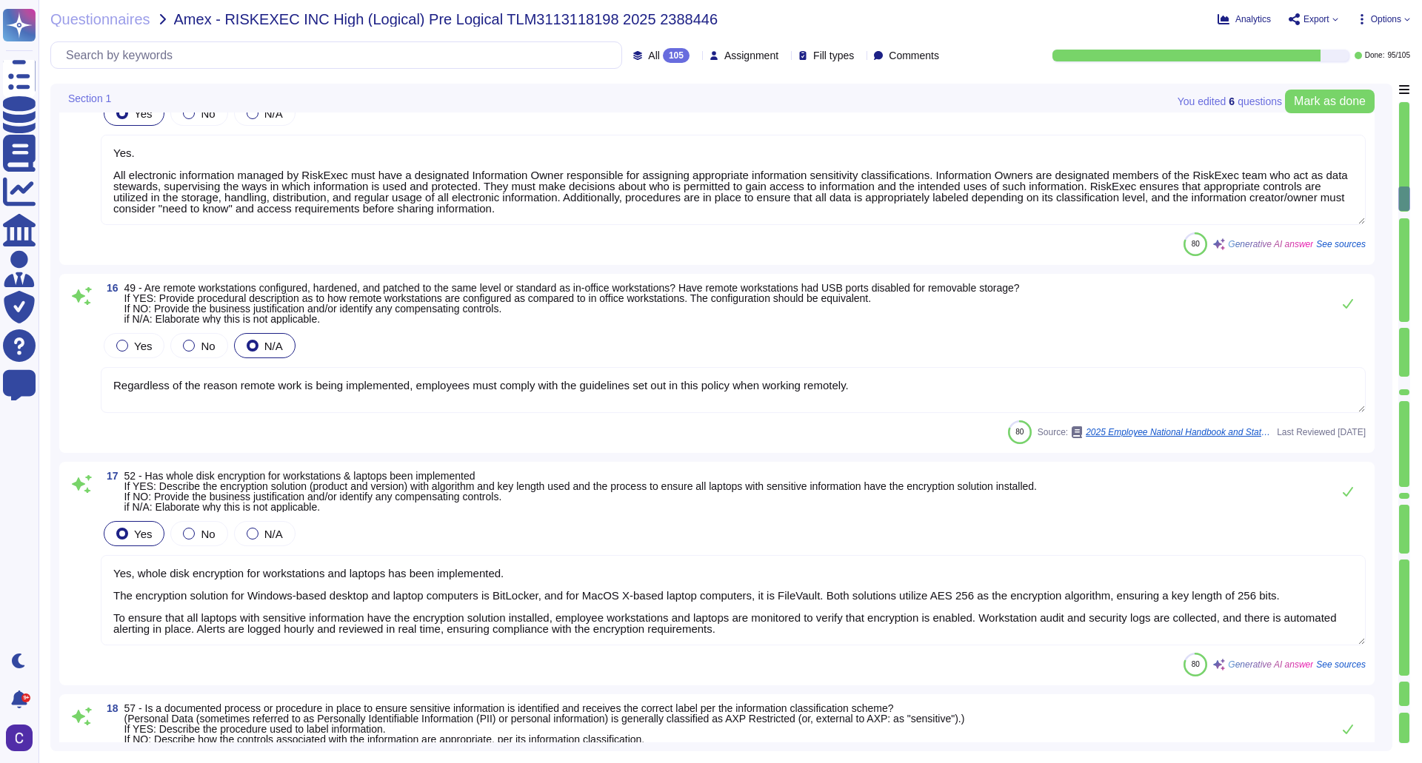
type textarea "Yes. All electronic information managed by RiskExec must have a designated Info…"
type textarea "Regardless of the reason remote work is being implemented, employees must compl…"
type textarea "Yes, whole disk encryption for workstations and laptops has been implemented. T…"
type textarea "Yes, a documented process is in place to ensure sensitive information is identi…"
type textarea "RiskExec has implemented several controls and policies to protect against data …"
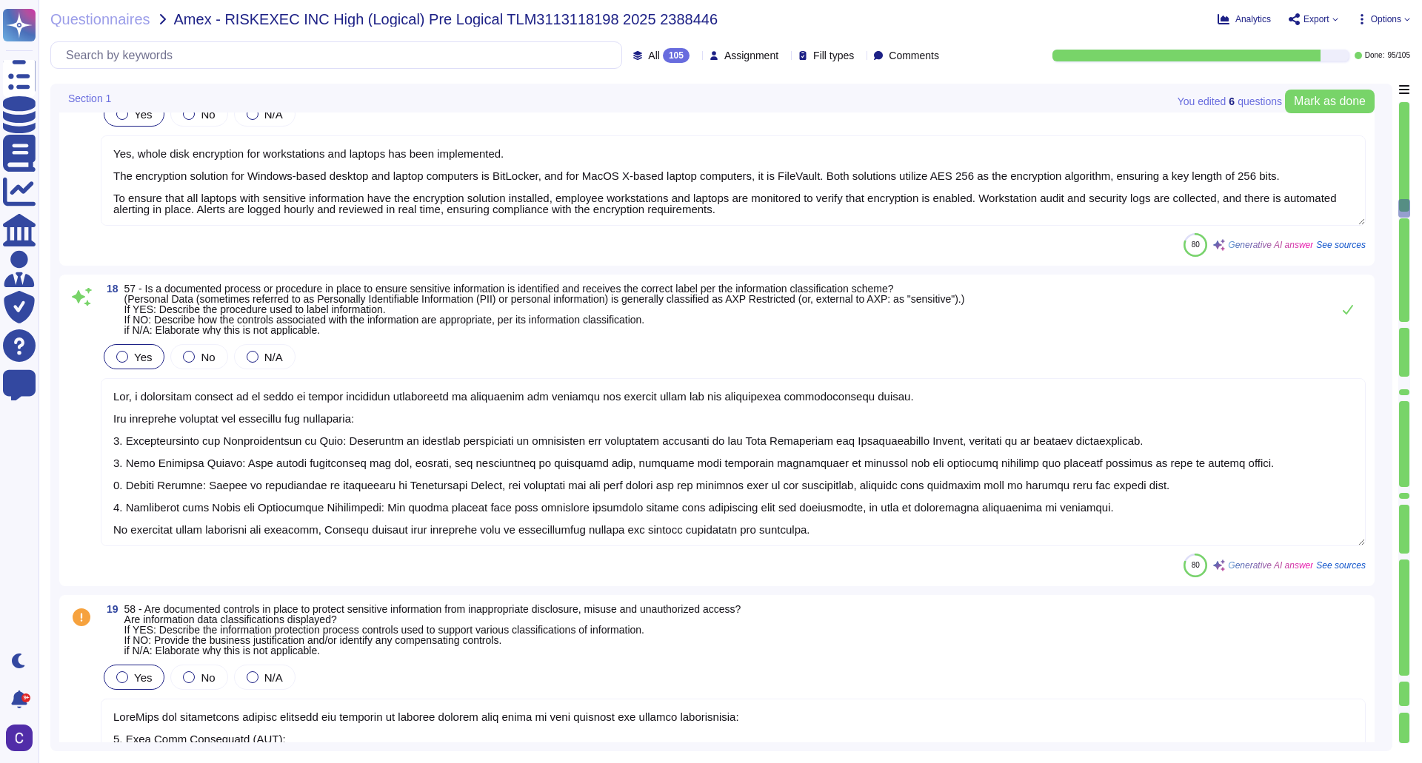
type textarea "Yes, controls are in place to securely dispose of data, both for media and digi…"
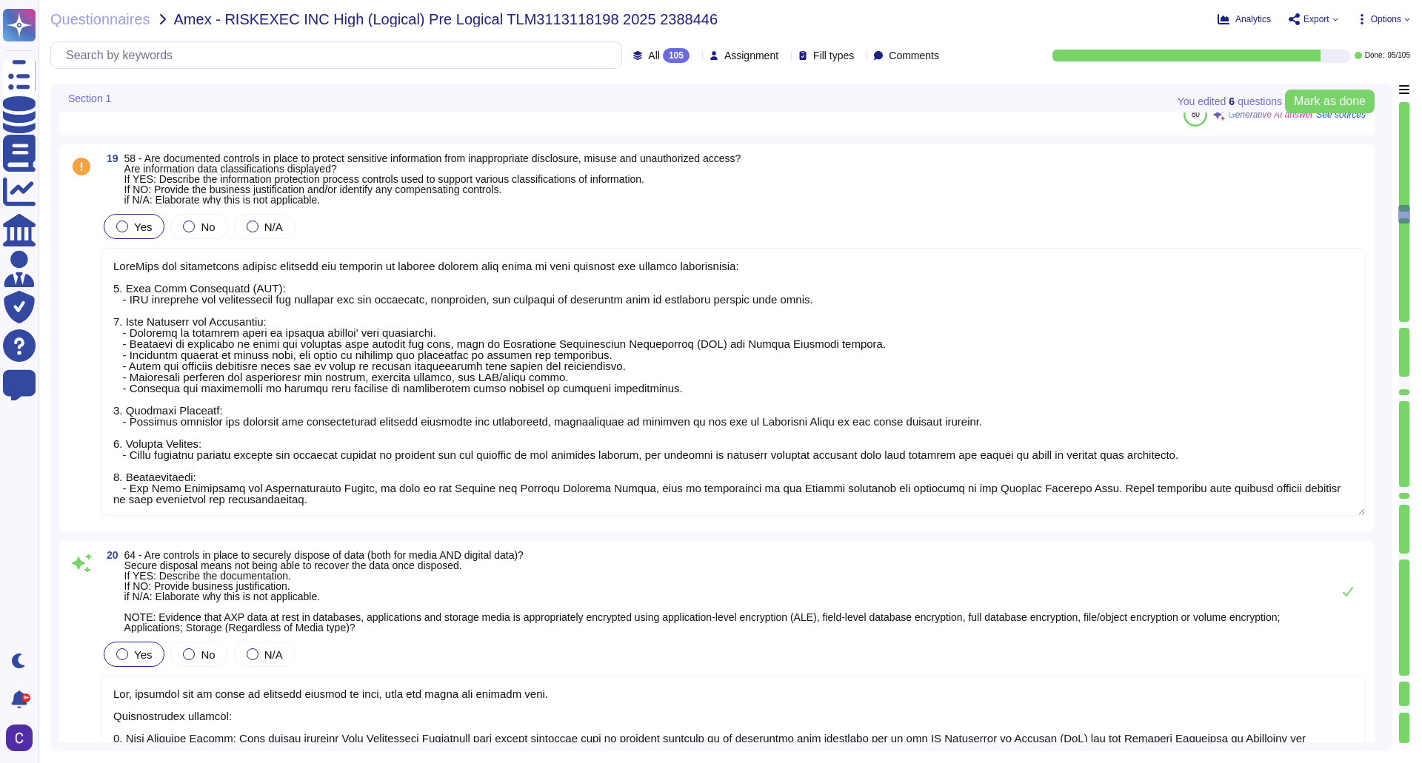
scroll to position [4116, 0]
type textarea "Yes, sensitive information is appropriately protected according to its classifi…"
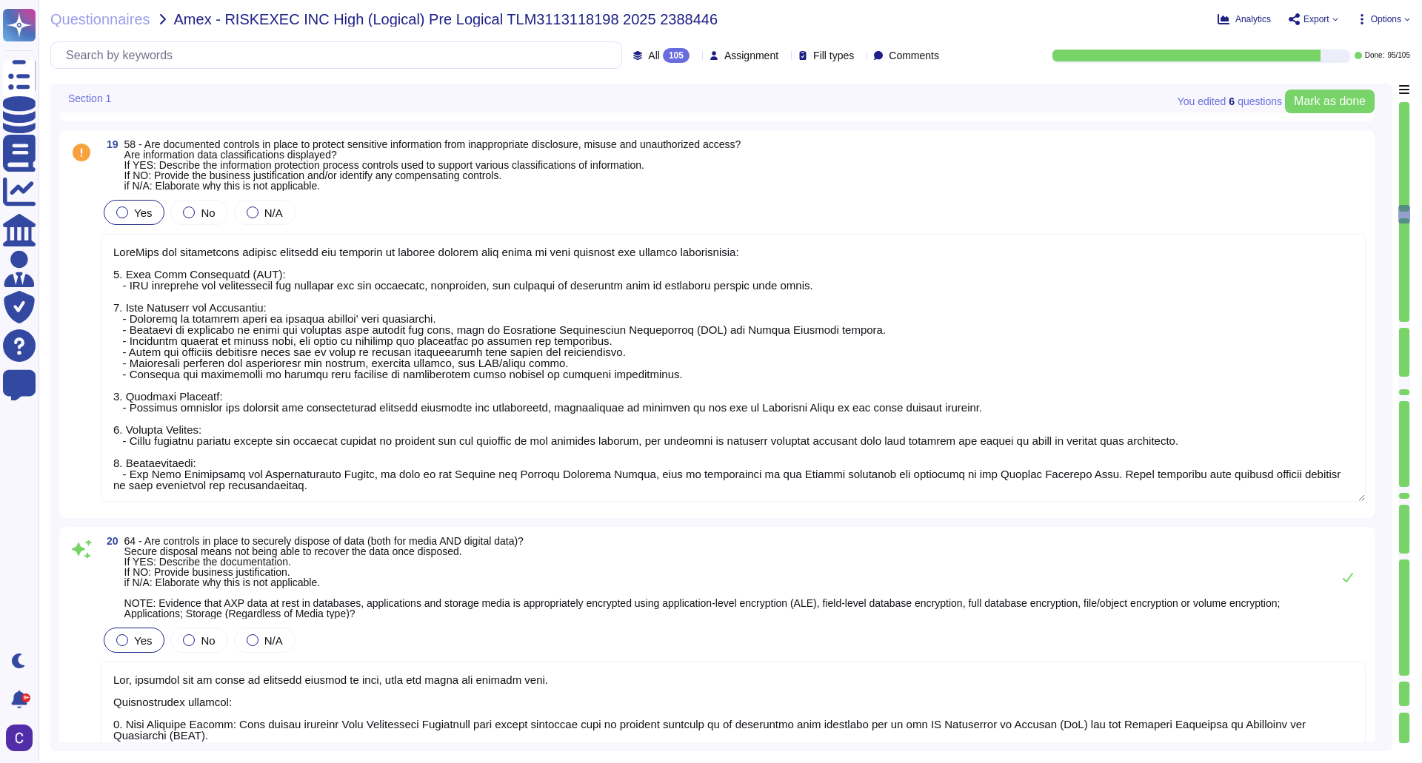
scroll to position [1, 0]
click at [1405, 326] on div at bounding box center [1404, 325] width 10 height 6
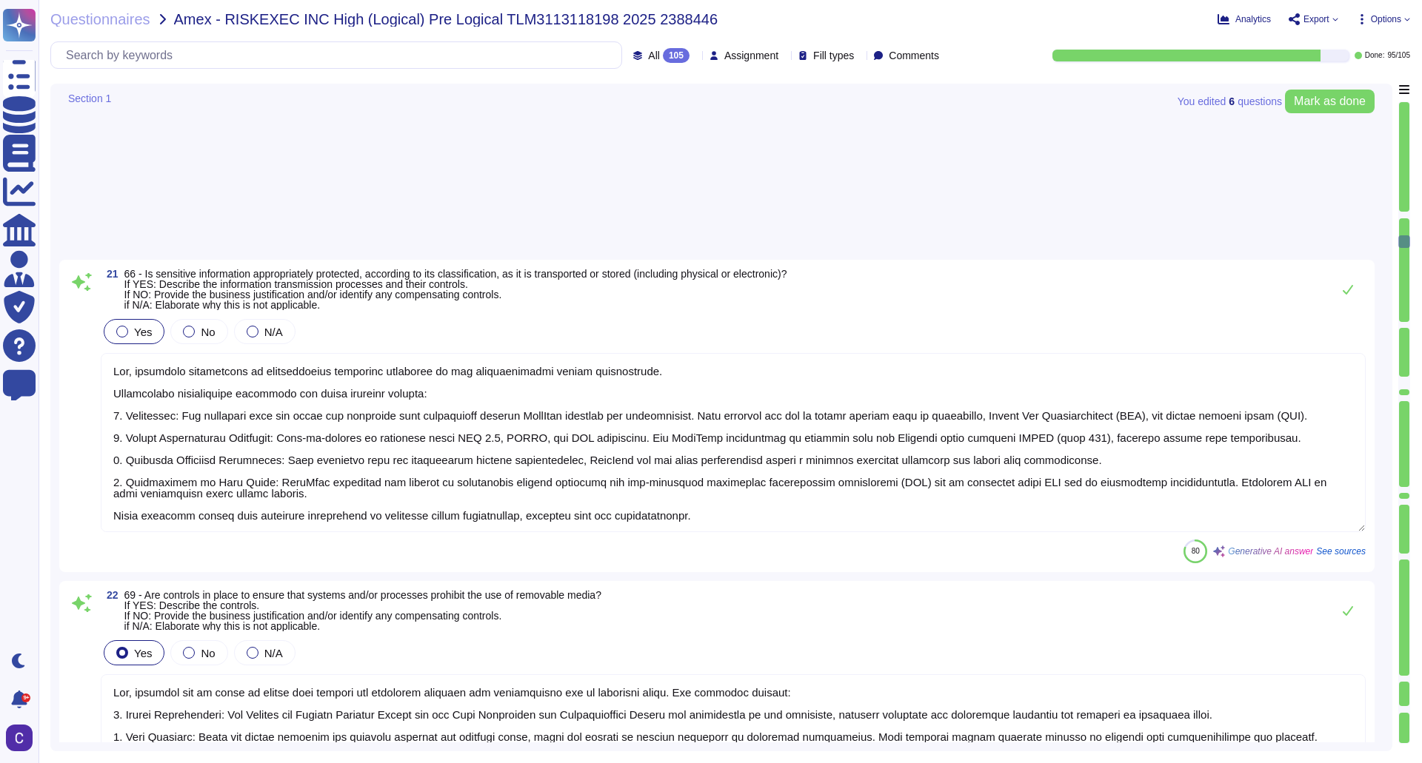
type textarea "Yes, our organization has a documented Incident Response Policy that outlines o…"
type textarea "Yes, there is an Access Control Standard in place, specifically outlined in the…"
type textarea "Yes, there are defined rules and principles for assigning access to information…"
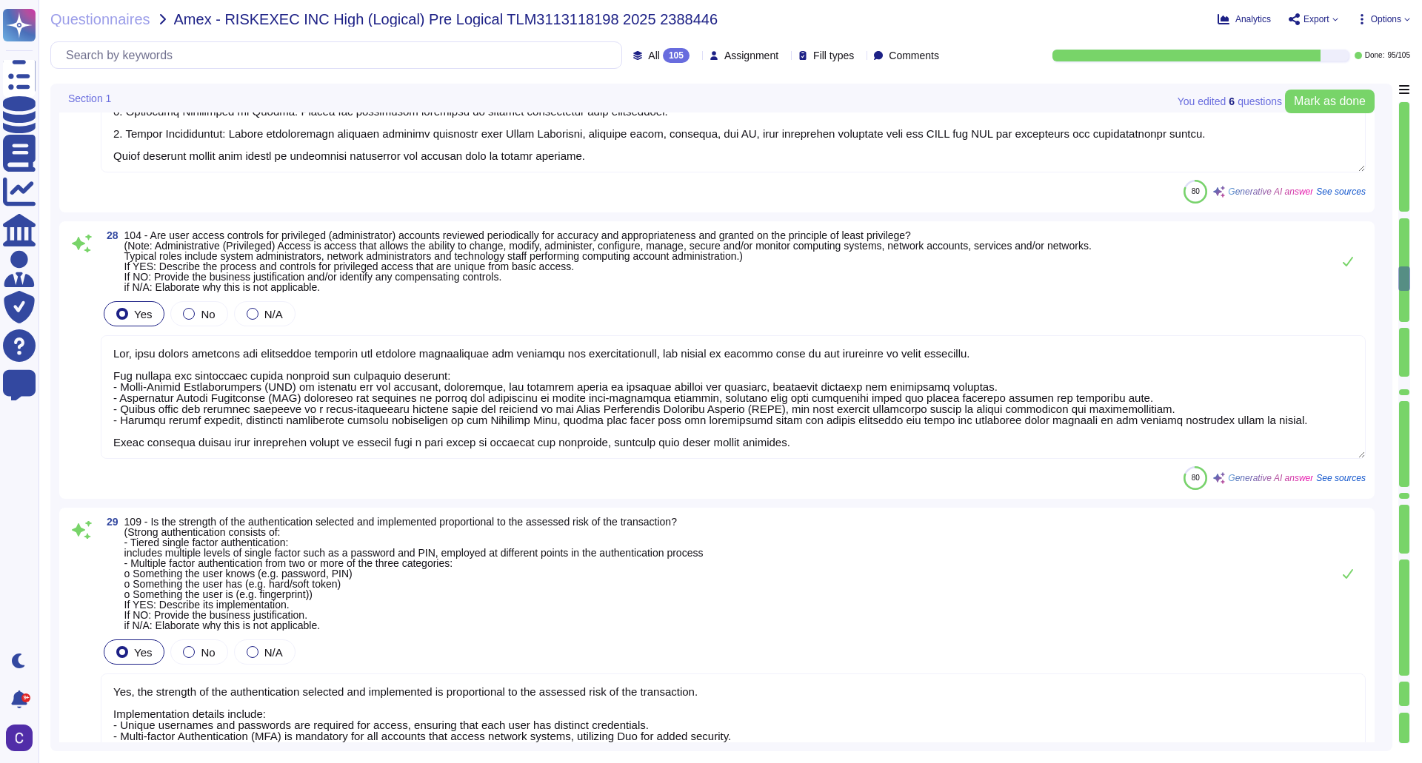
type textarea "Yes, access is reviewed periodically for accuracy and appropriateness based on …"
type textarea "Yes, user access controls for privileged accounts are reviewed periodically for…"
type textarea "Yes, the strength of the authentication selected and implemented is proportiona…"
type textarea "Yes, segregation of duties is documented. The documentation includes the author…"
type textarea "Yes, the process that identifies the controls in place to effectively manage ID…"
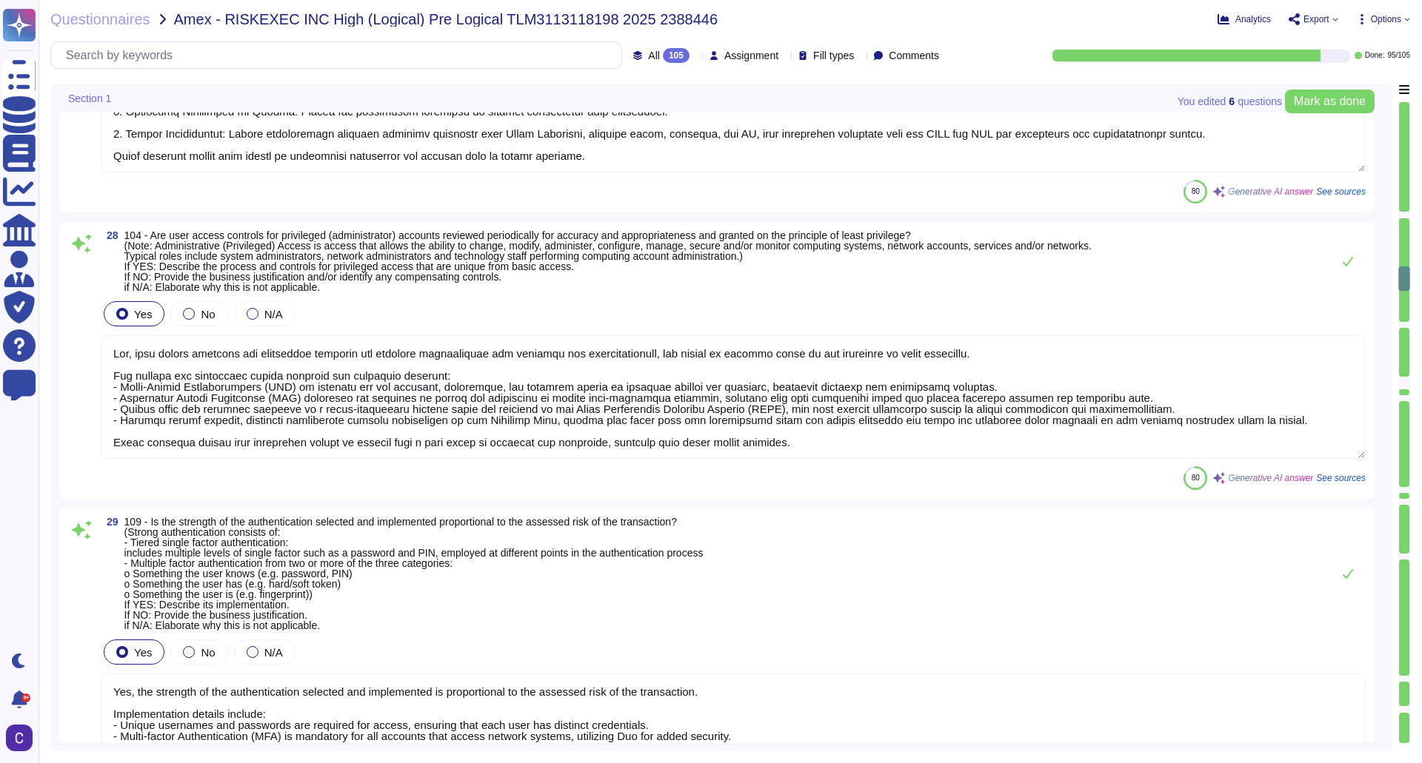
type textarea "Yes, each user ID is associated with a single accountable individual, ensuring …"
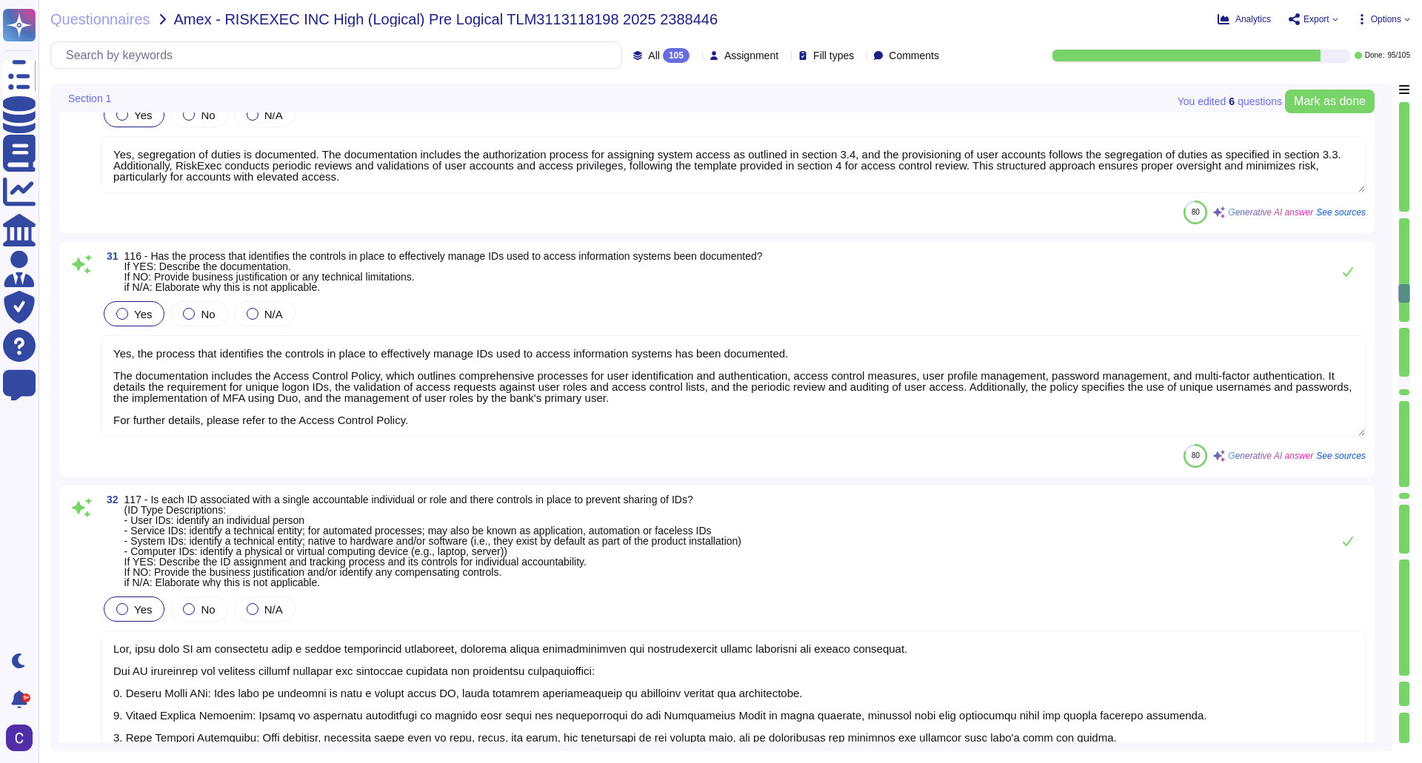
type textarea "Yes, our IDs are compliant with the specified requirements. ID Management Proce…"
type textarea "Yes, User IDs are compliant with the specified requirements. ID Management Proc…"
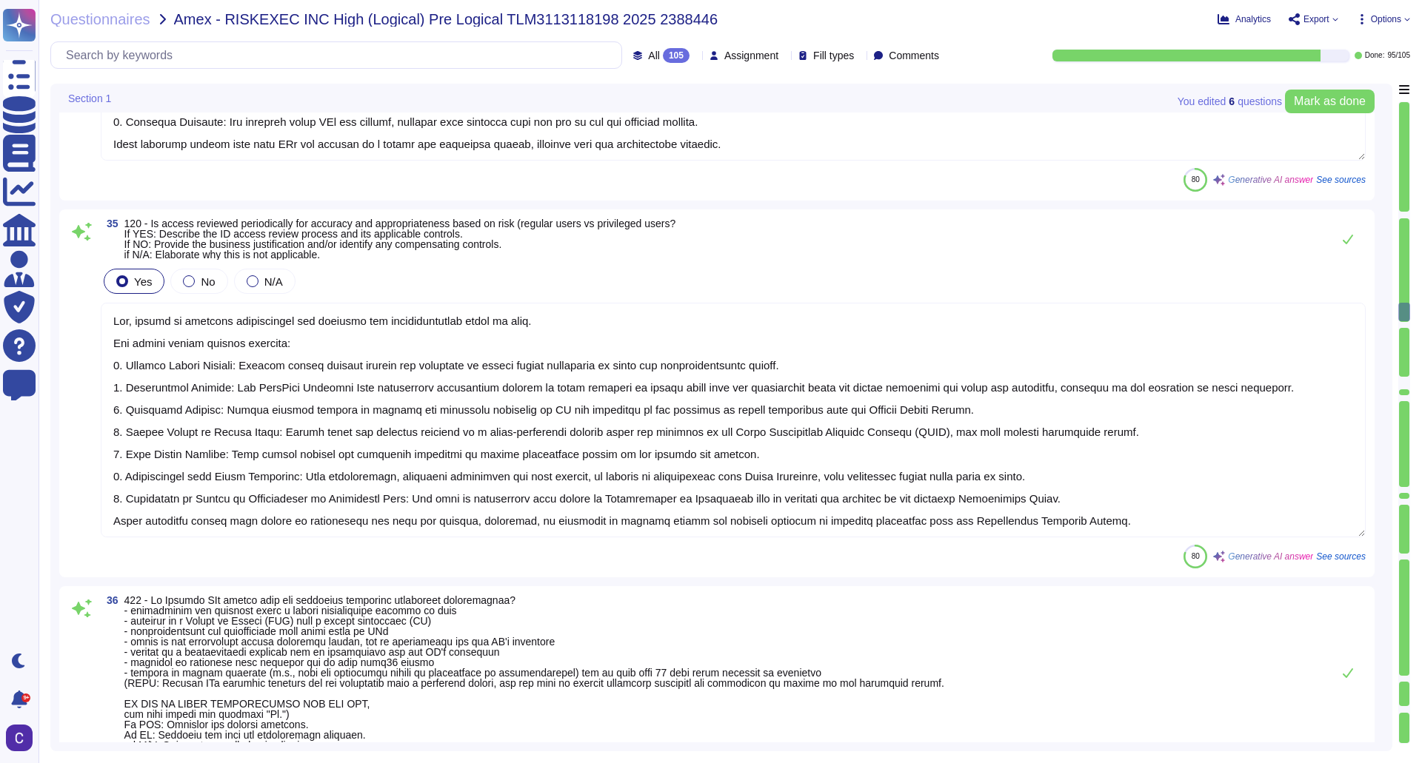
type textarea "Yes, access is reviewed periodically for accuracy and appropriateness based on …"
type textarea "Yes, Service IDs comply with the lifecycle management requirements. - Service I…"
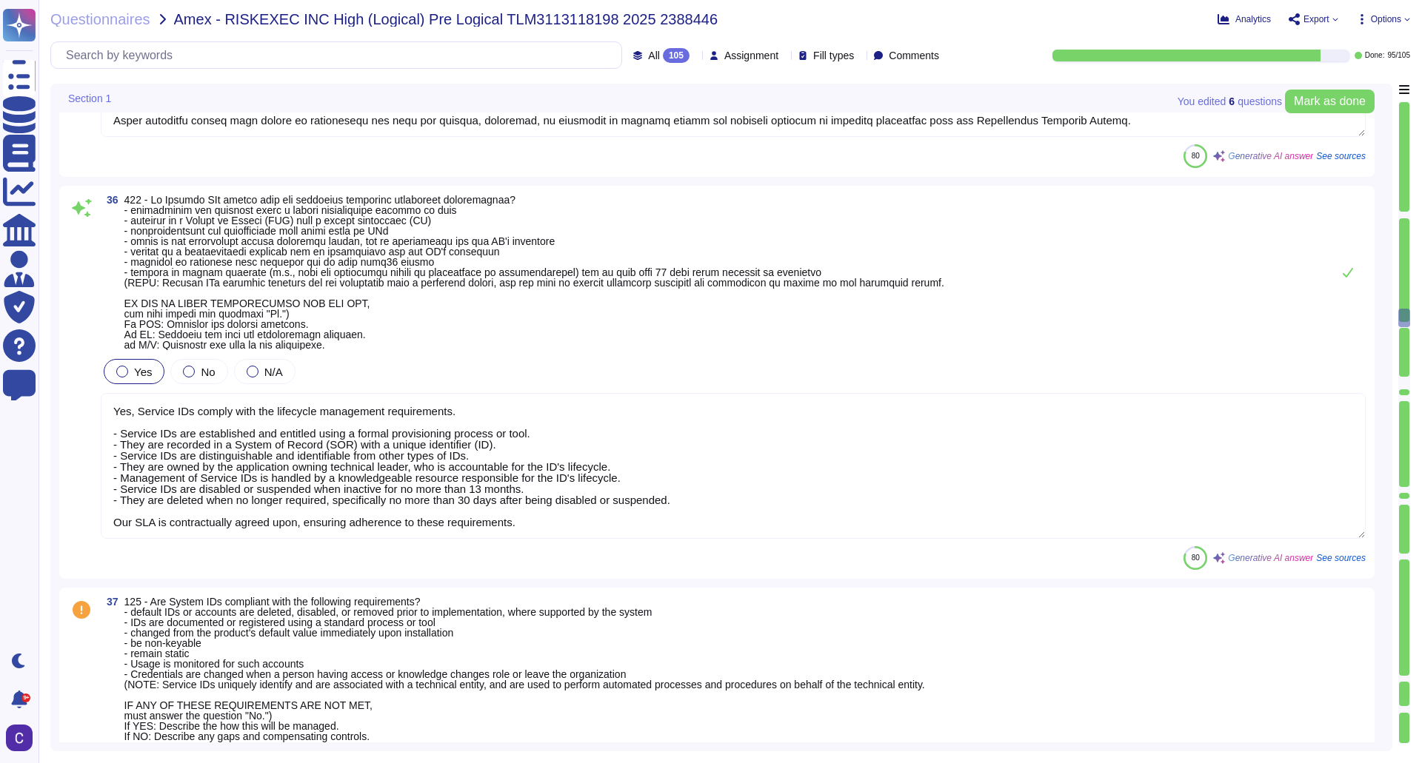
type textarea "Yes, Computer IDs are compliant with the requirements. Process controls include…"
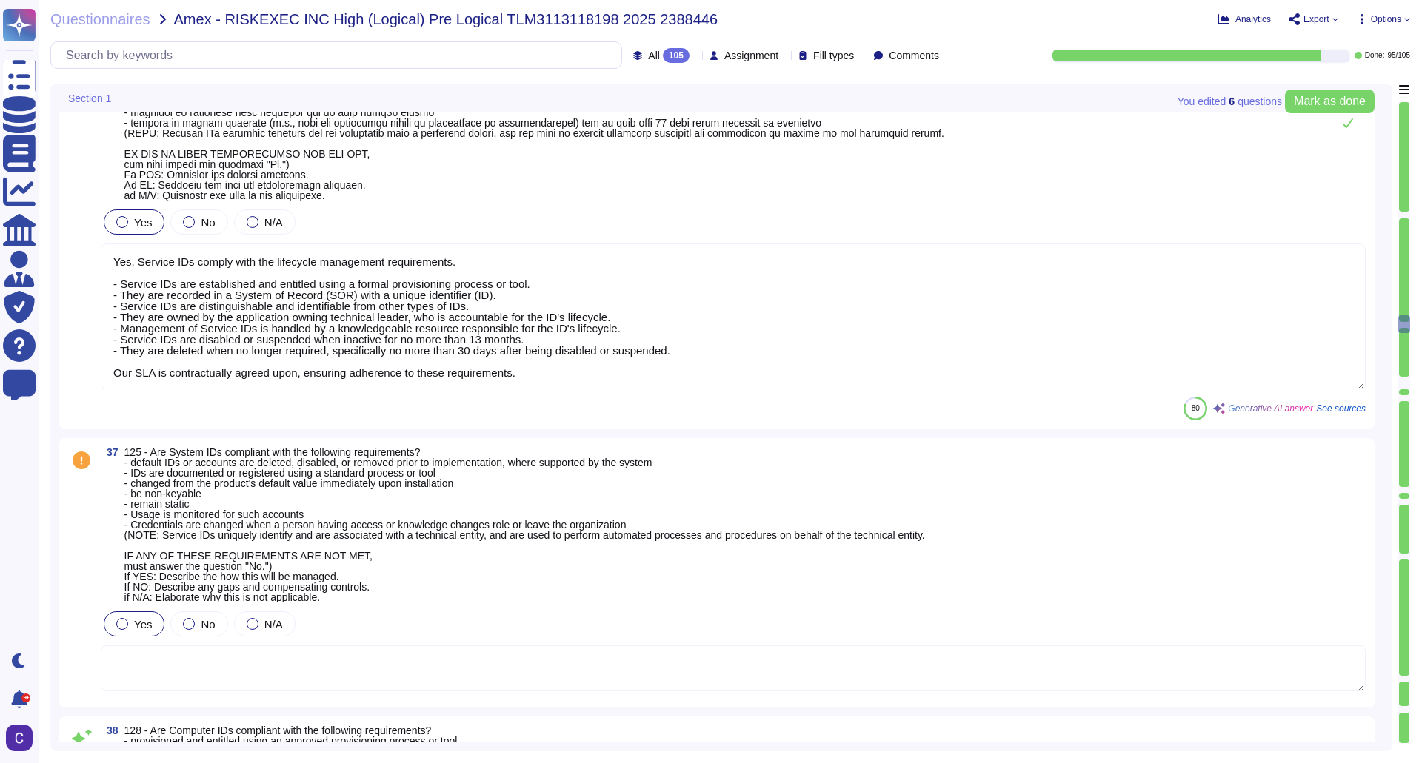
type textarea "Yes, controls are in place to effectively manage passwords for employee-facing …"
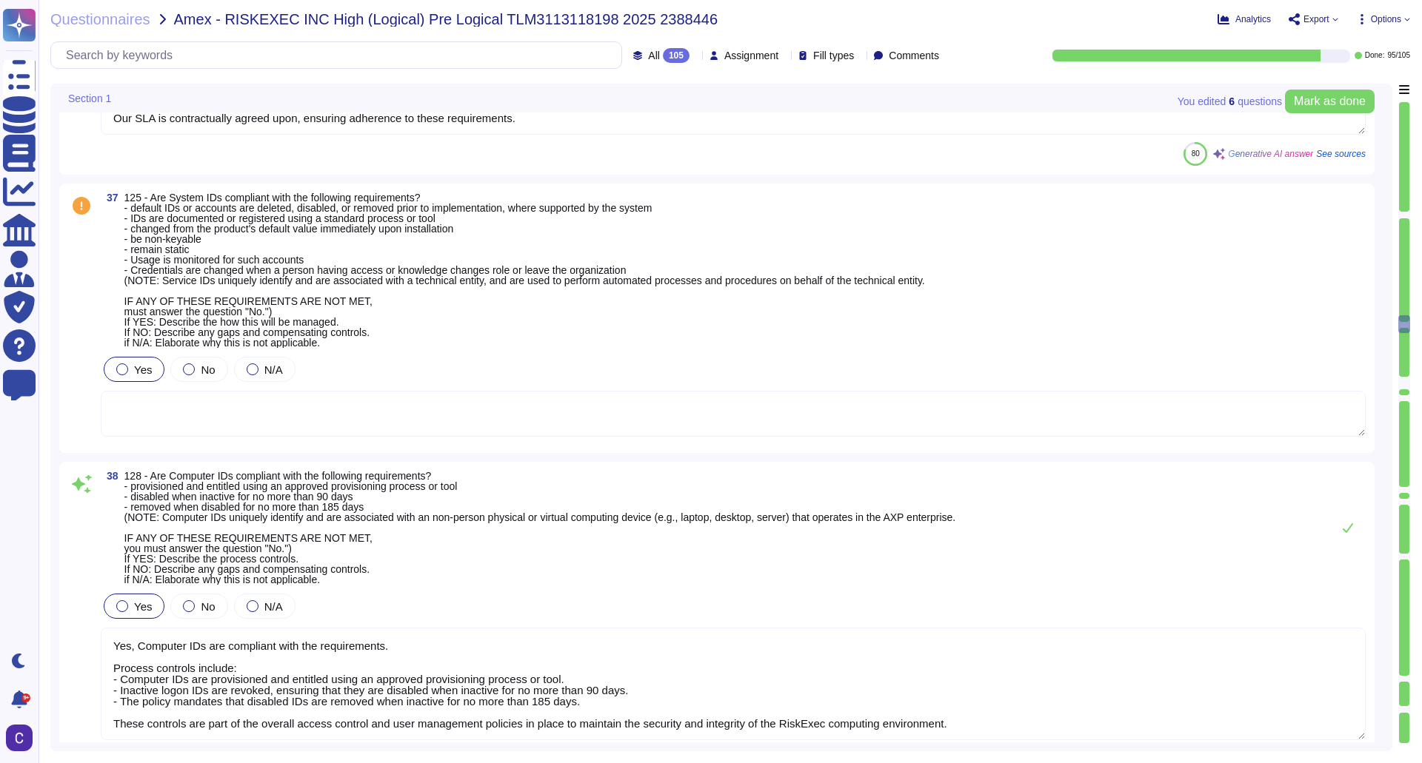
scroll to position [10281, 0]
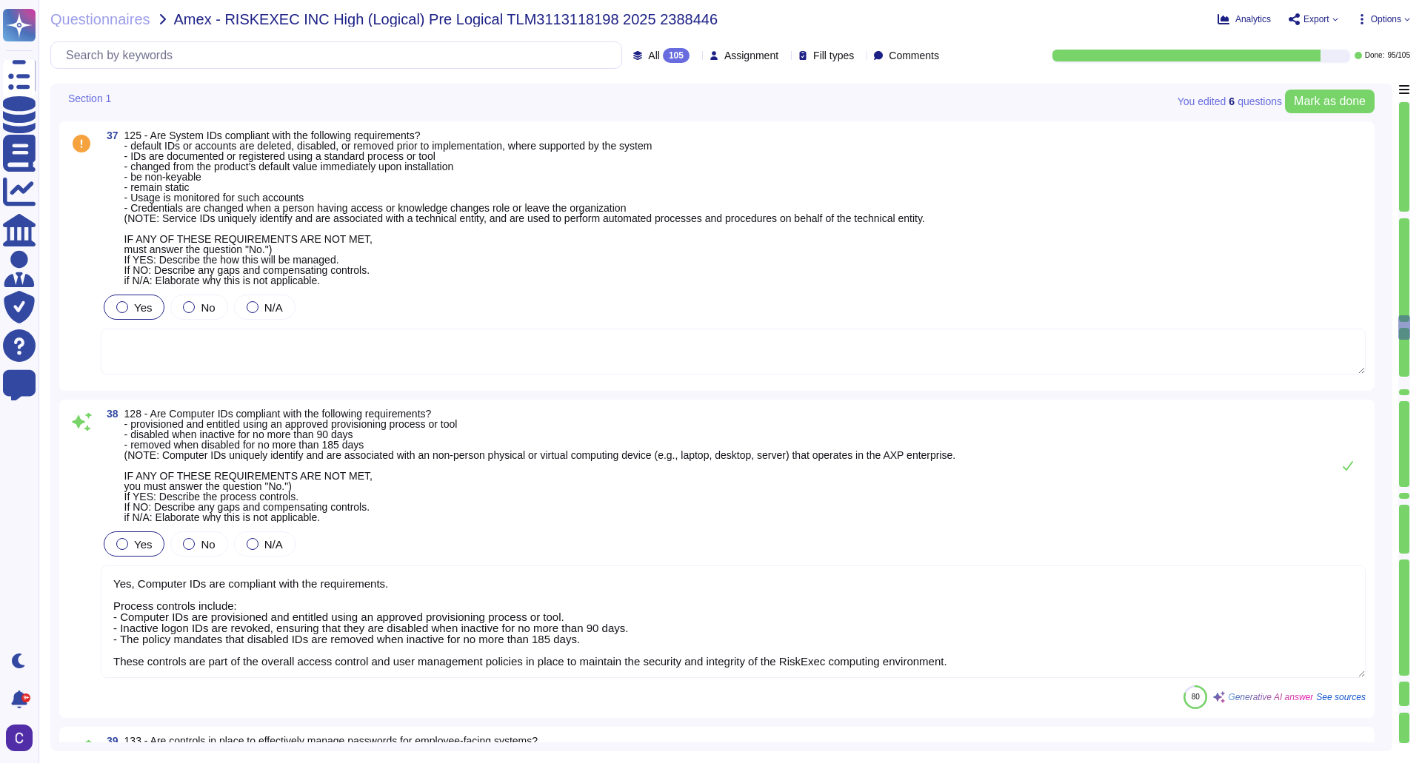
type textarea "Yes, there are controls in place to ensure that authentication credentials are …"
